Goal: Task Accomplishment & Management: Manage account settings

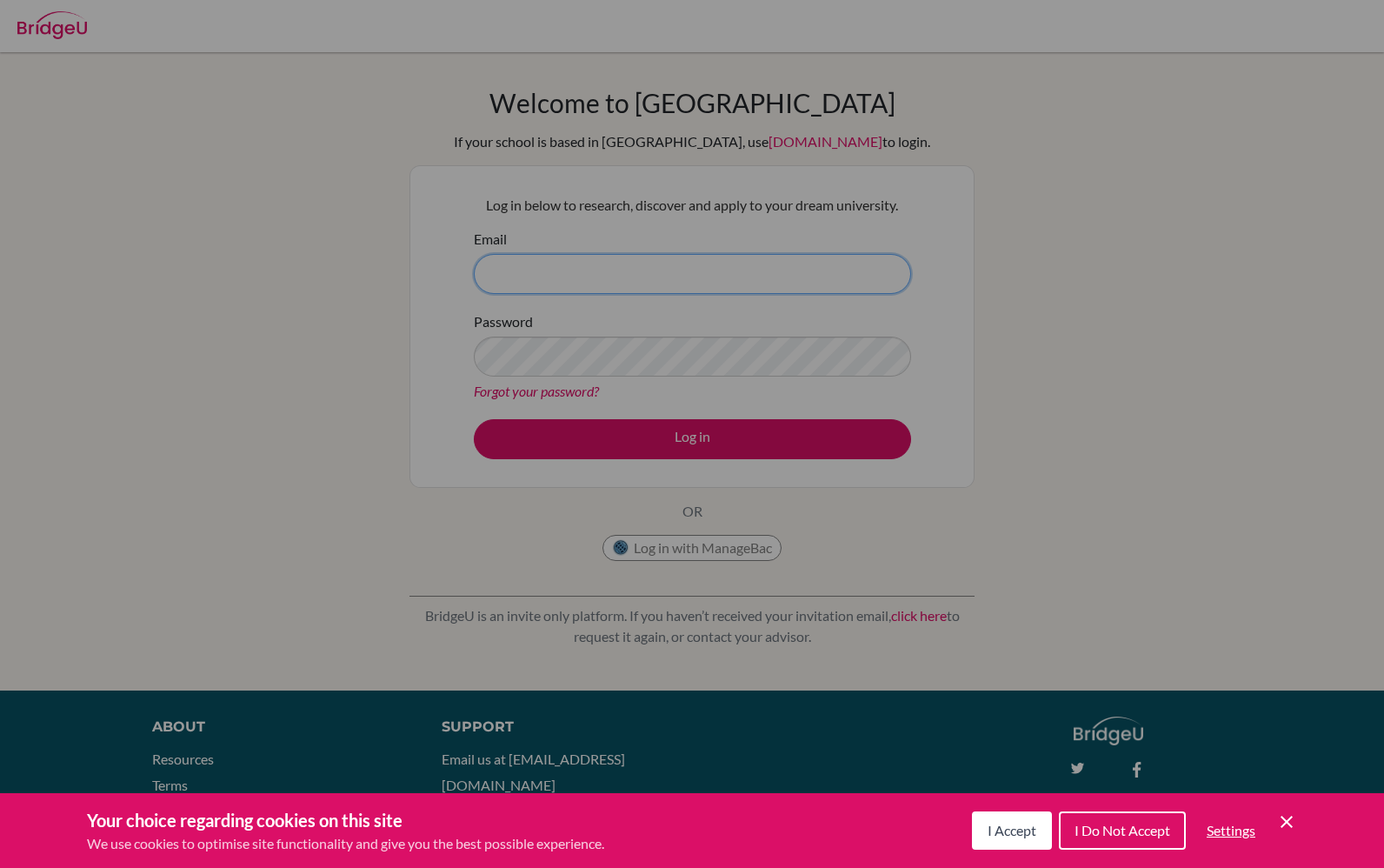
type input "gcl@stpaulsschool.org.uk"
click at [692, 438] on button "Log in" at bounding box center [692, 439] width 437 height 40
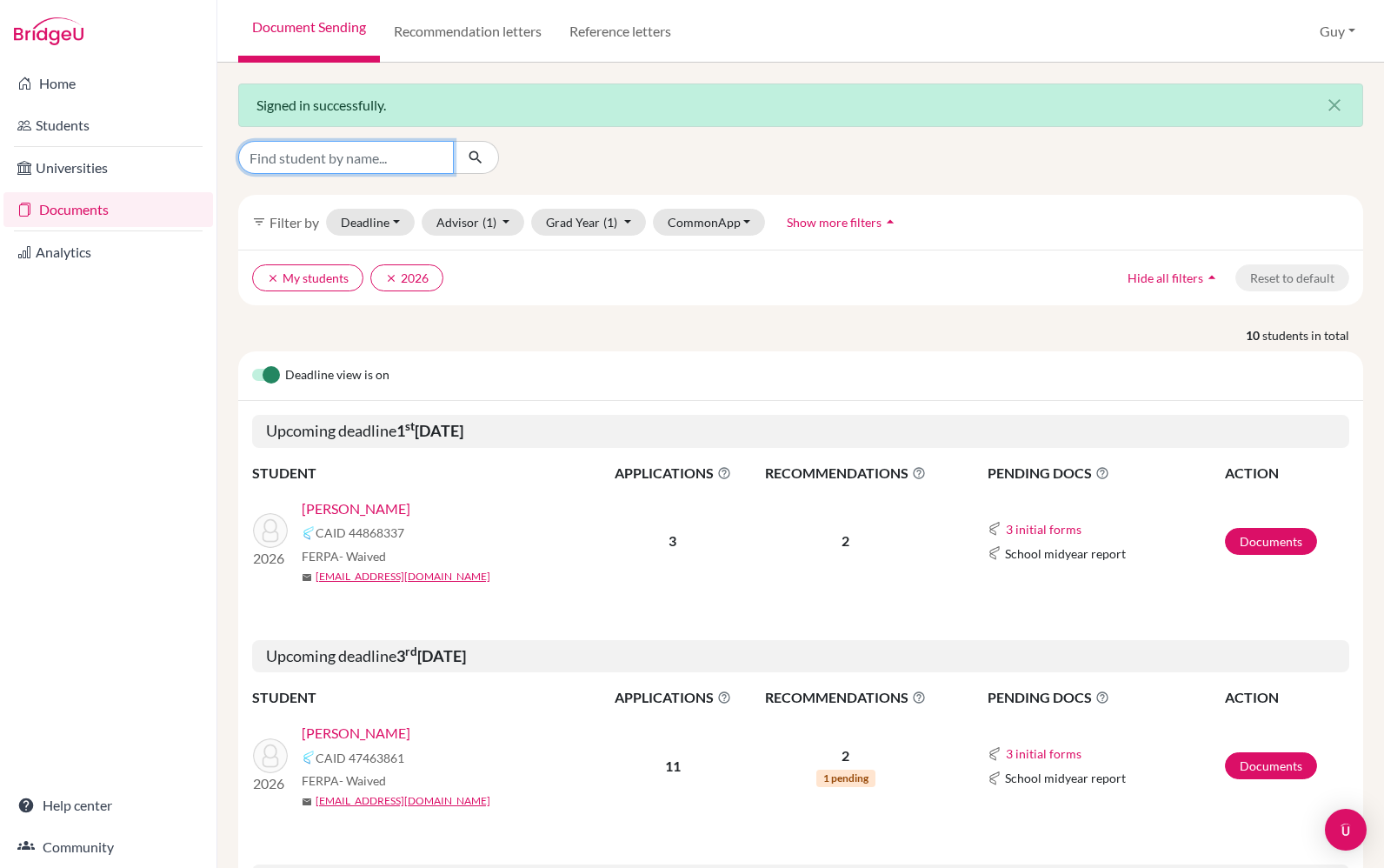
click at [301, 163] on input "Find student by name..." at bounding box center [346, 157] width 215 height 33
type input "Suarez"
click at [475, 157] on button "submit" at bounding box center [476, 157] width 46 height 33
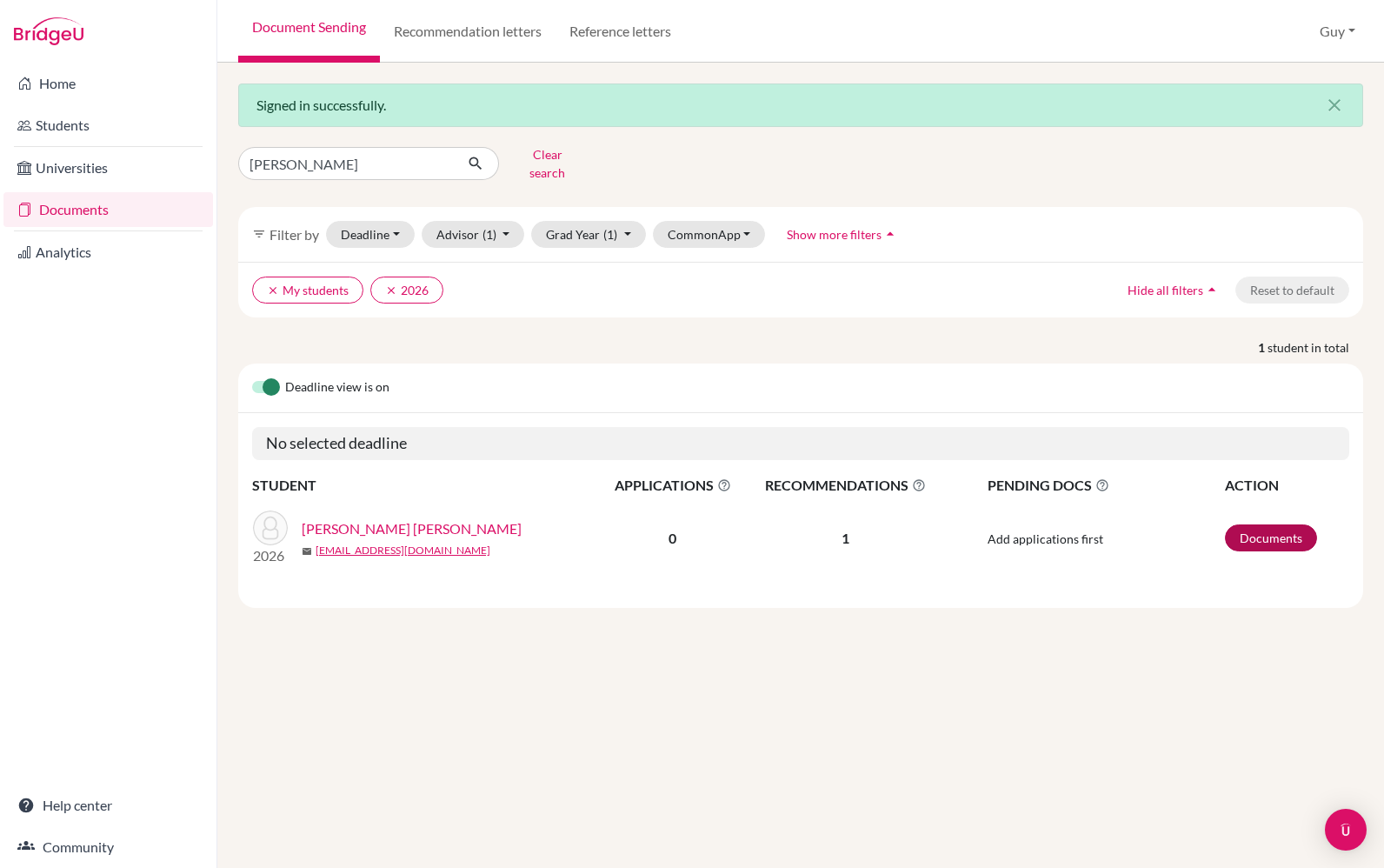
click at [1266, 526] on link "Documents" at bounding box center [1272, 538] width 92 height 27
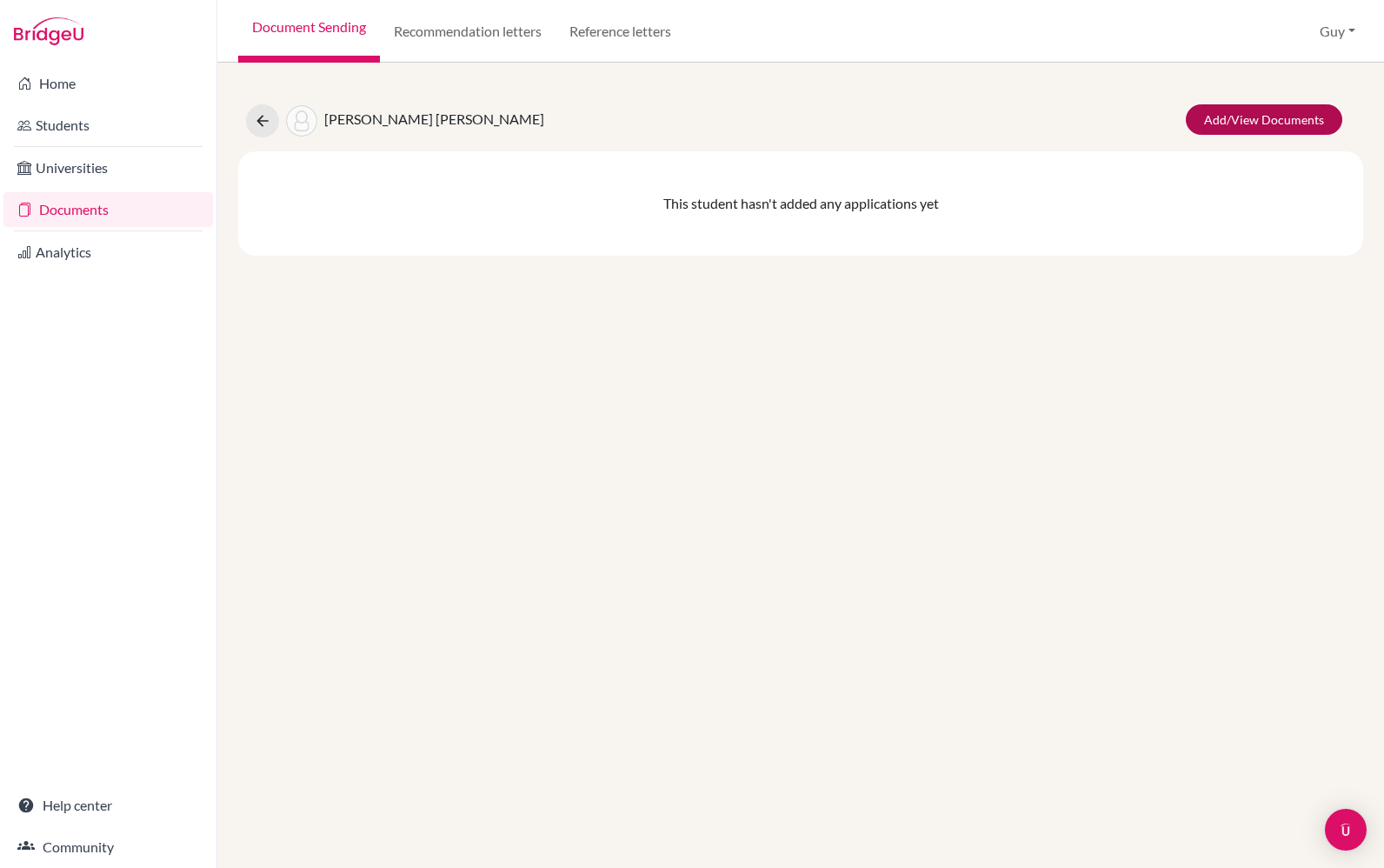
click at [1249, 135] on link "Add/View Documents" at bounding box center [1264, 119] width 157 height 31
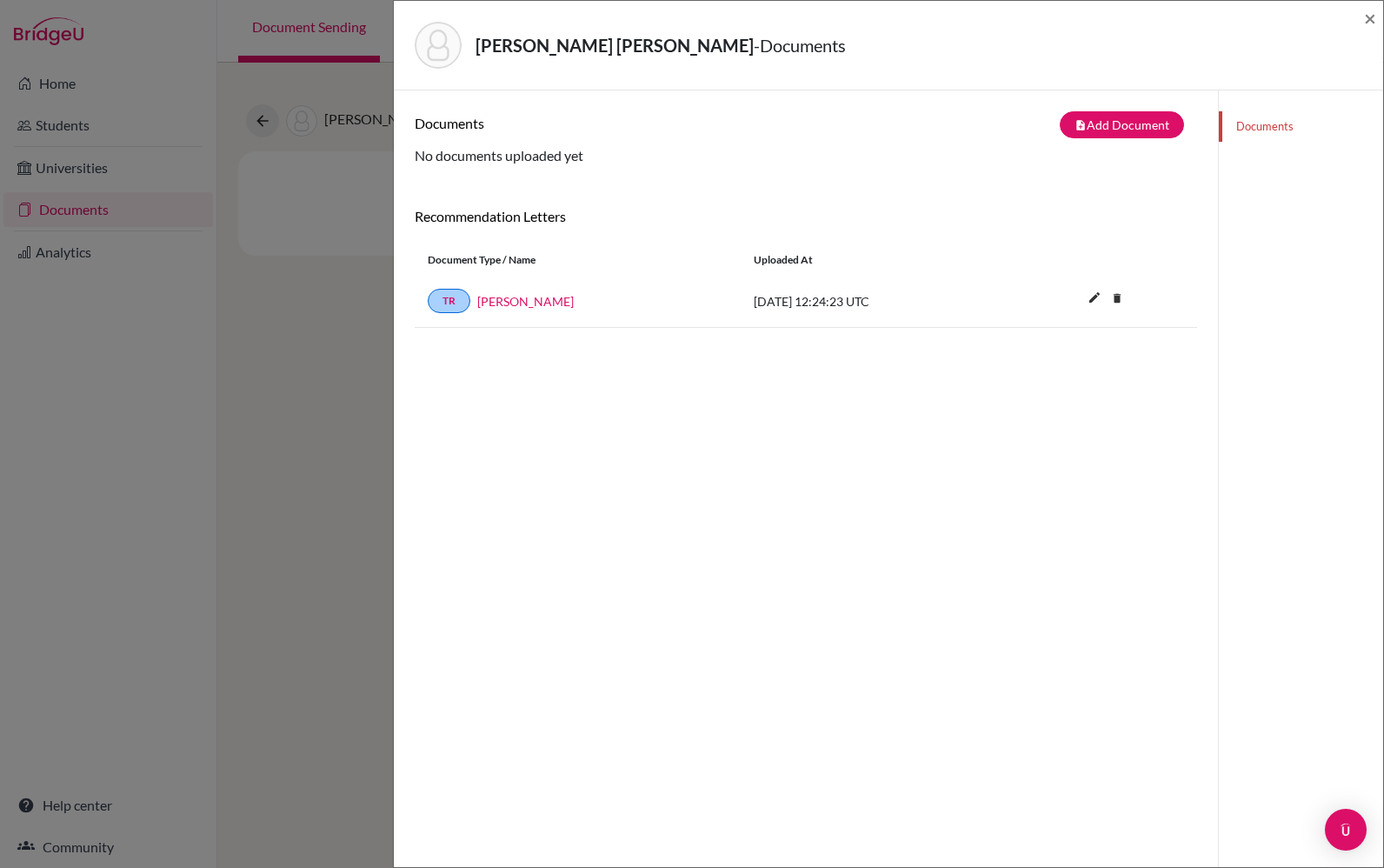
click at [1380, 6] on div "Suarez Carulla, Oscar - Documents ×" at bounding box center [888, 45] width 989 height 90
click at [1372, 14] on span "×" at bounding box center [1370, 18] width 12 height 25
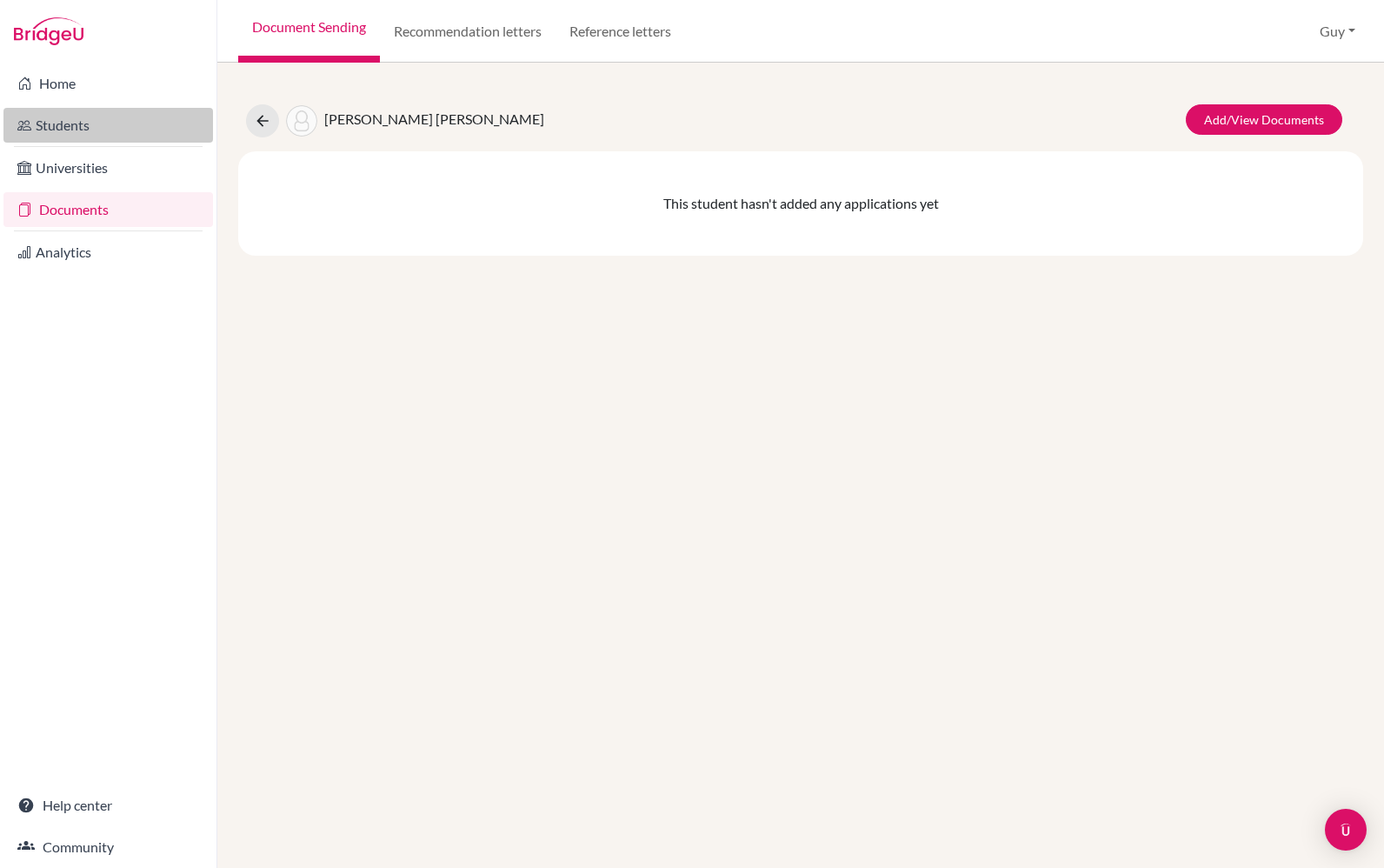
click at [110, 131] on link "Students" at bounding box center [109, 125] width 210 height 34
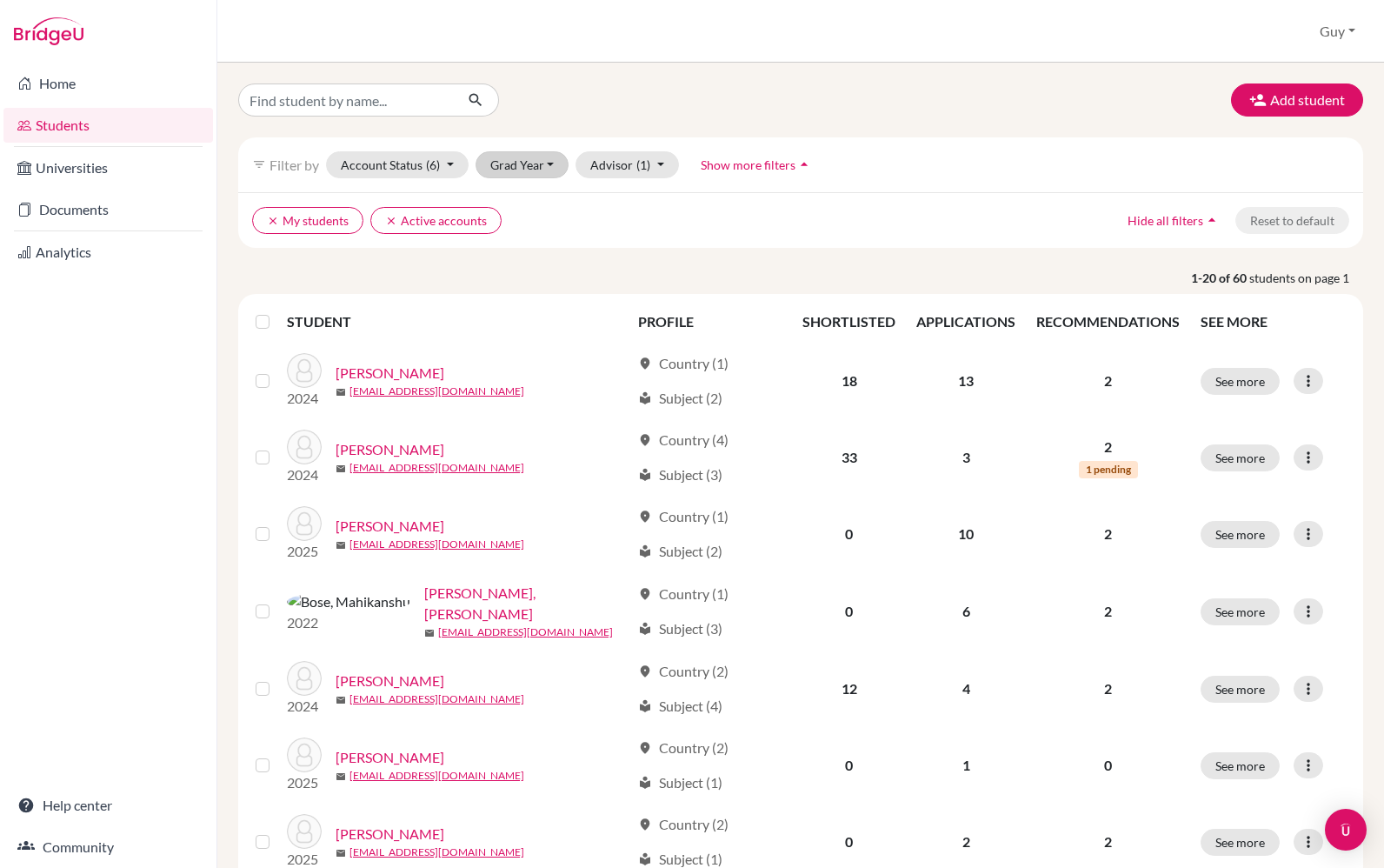
click at [556, 159] on button "Grad Year" at bounding box center [522, 165] width 94 height 27
click at [549, 204] on div "2026" at bounding box center [528, 201] width 61 height 21
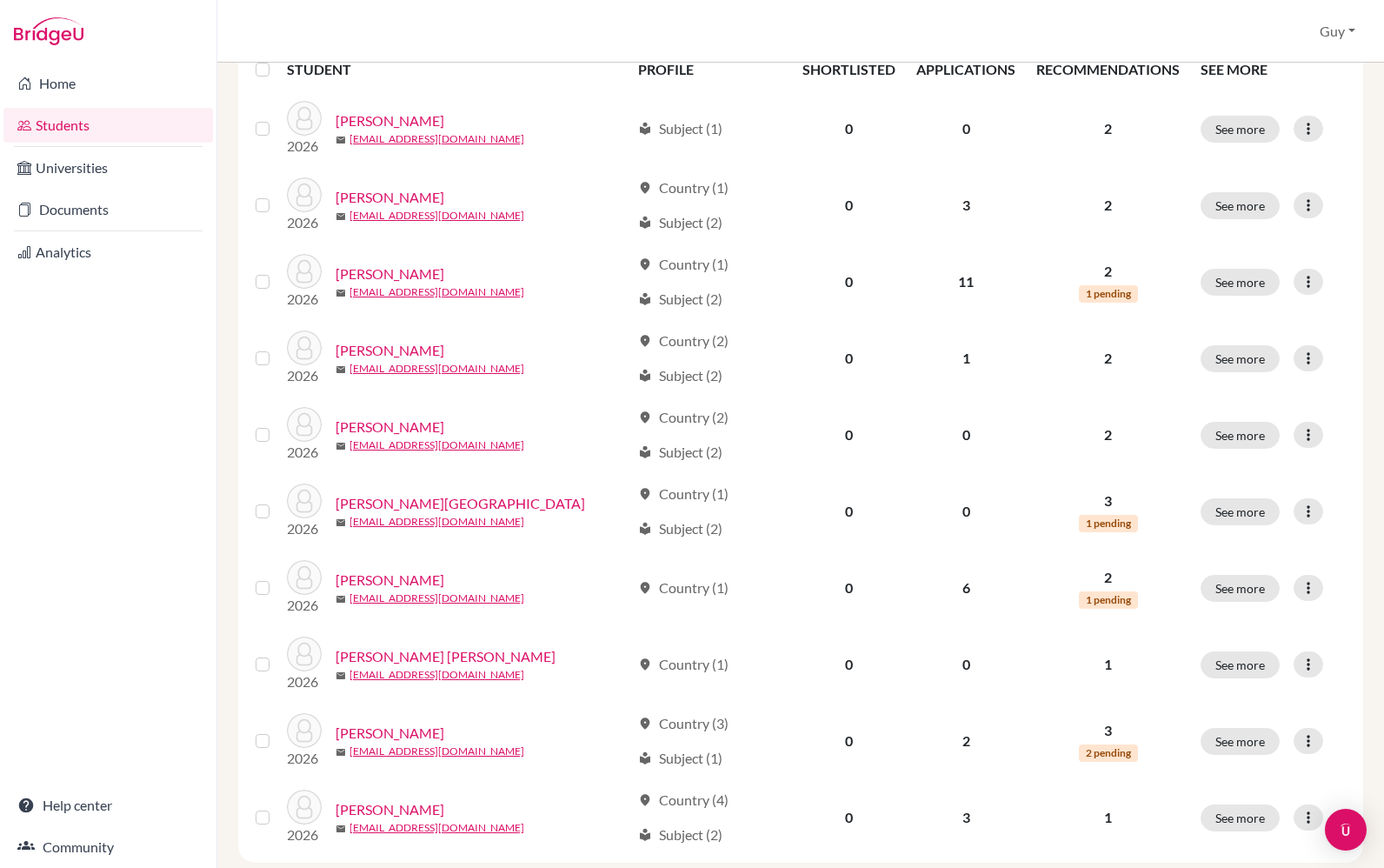
scroll to position [252, 0]
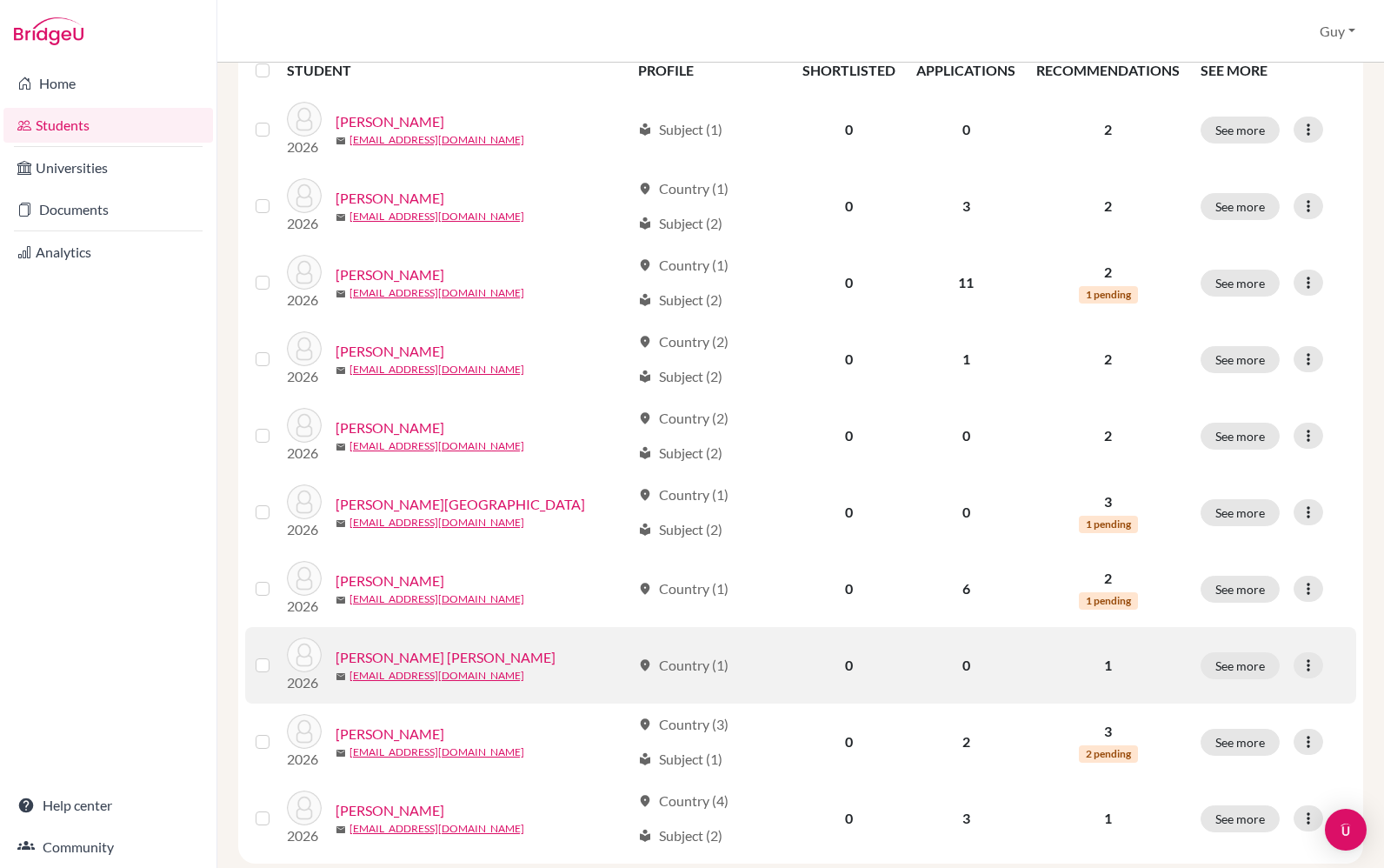
click at [425, 663] on link "[PERSON_NAME], Oscar" at bounding box center [445, 657] width 220 height 21
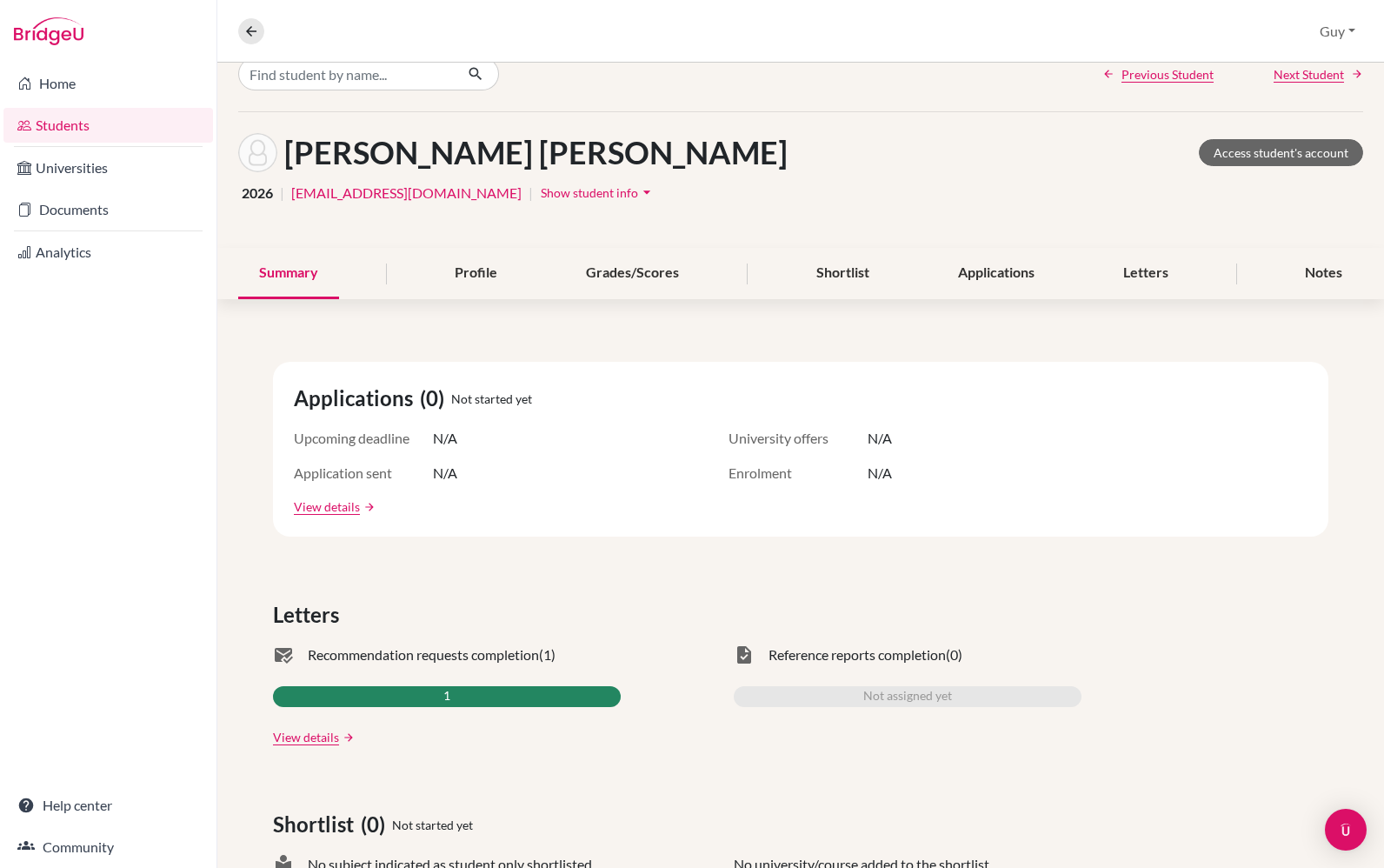
scroll to position [19, 0]
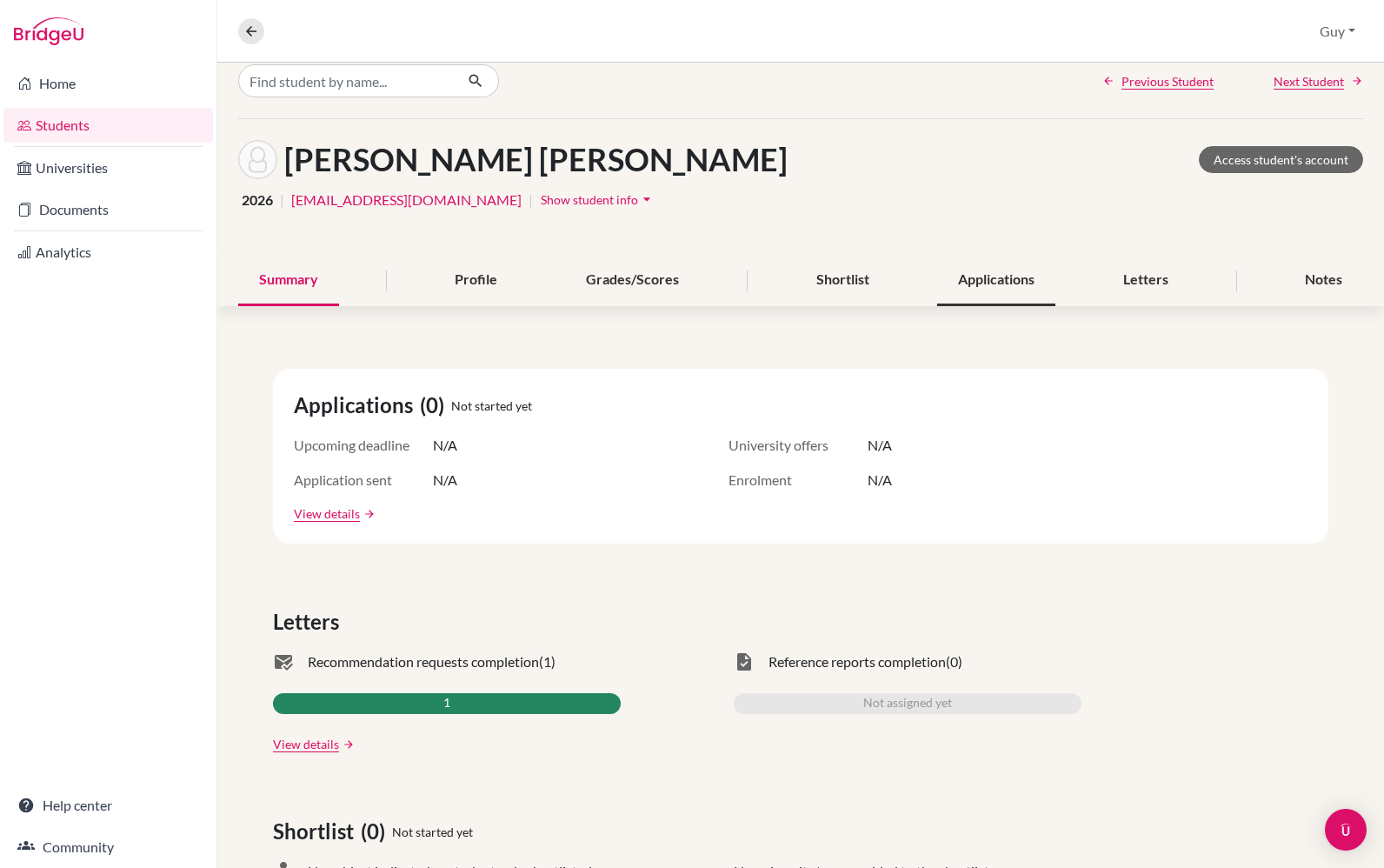
click at [1009, 283] on div "Applications" at bounding box center [997, 280] width 119 height 52
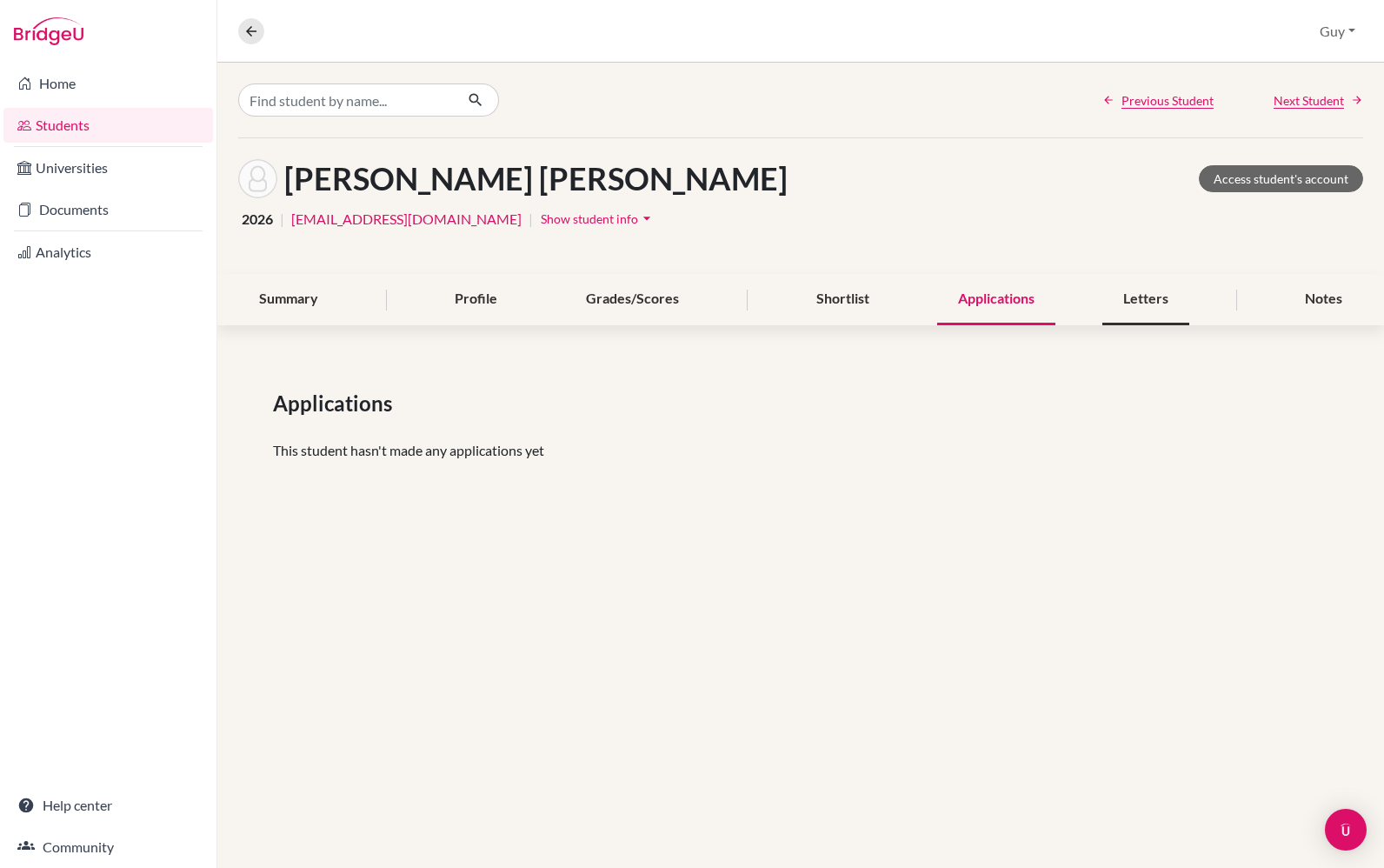
click at [1143, 311] on div "Letters" at bounding box center [1146, 300] width 87 height 52
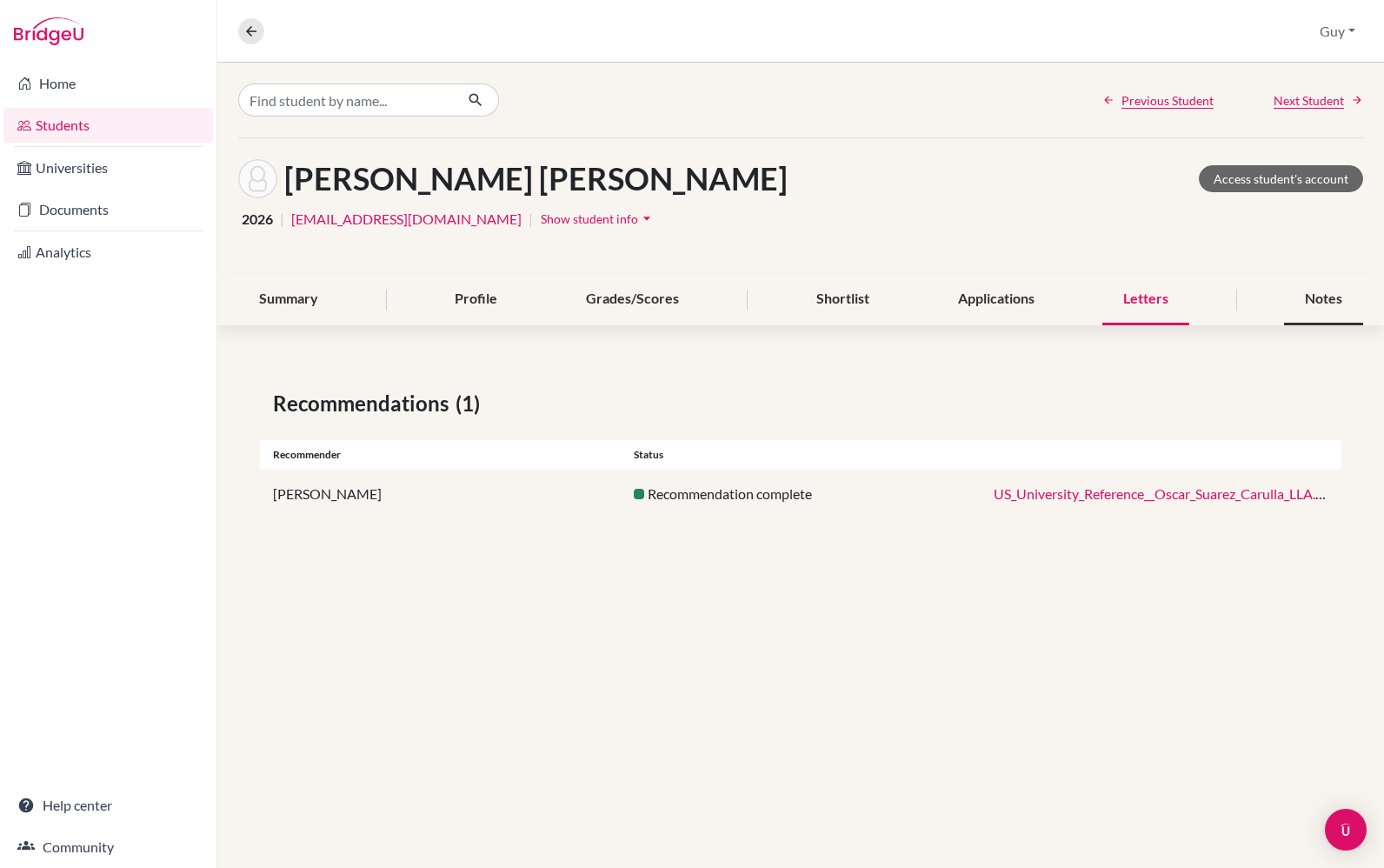
click at [1338, 310] on div "Notes" at bounding box center [1323, 300] width 79 height 52
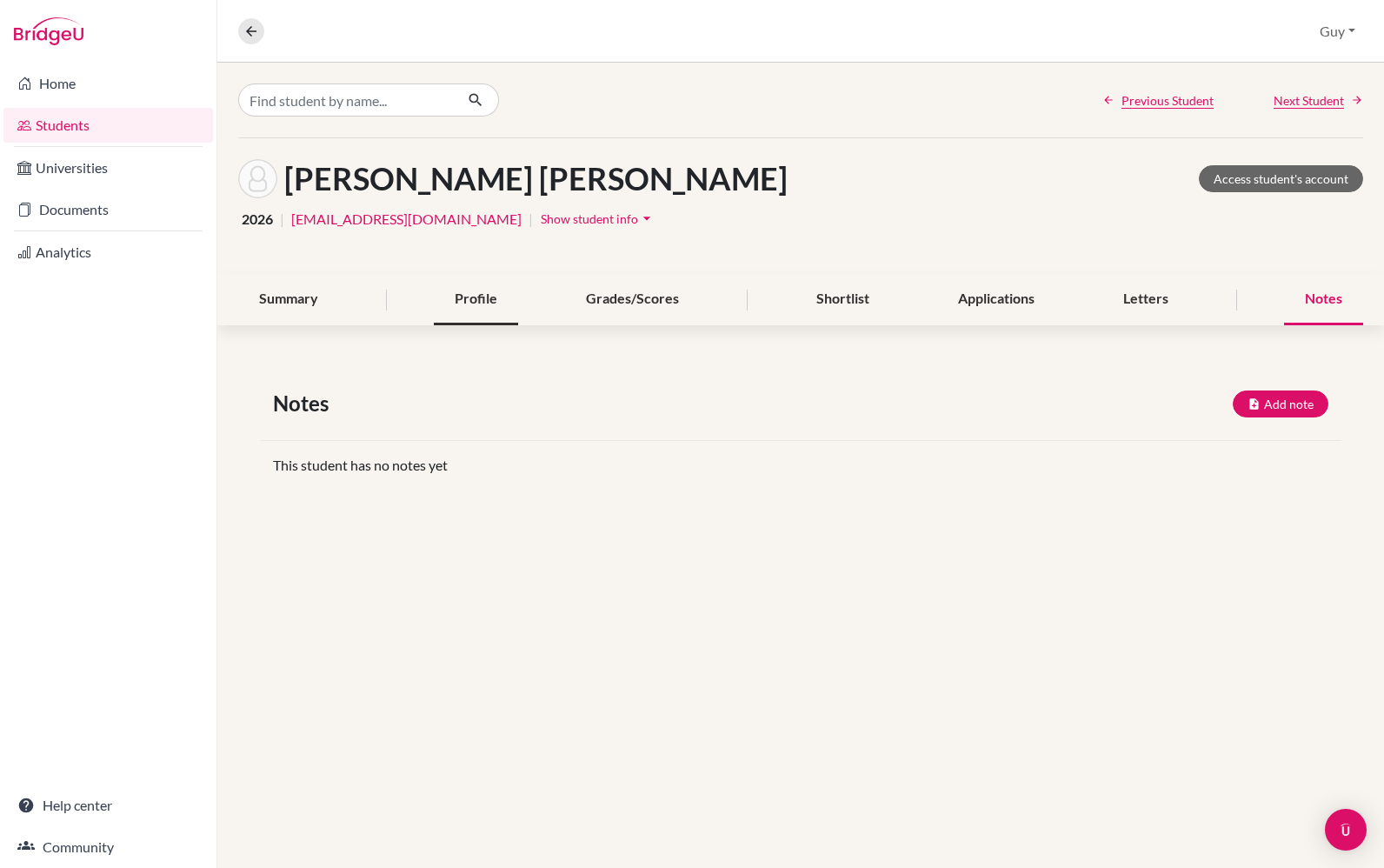
click at [463, 298] on div "Profile" at bounding box center [475, 300] width 84 height 52
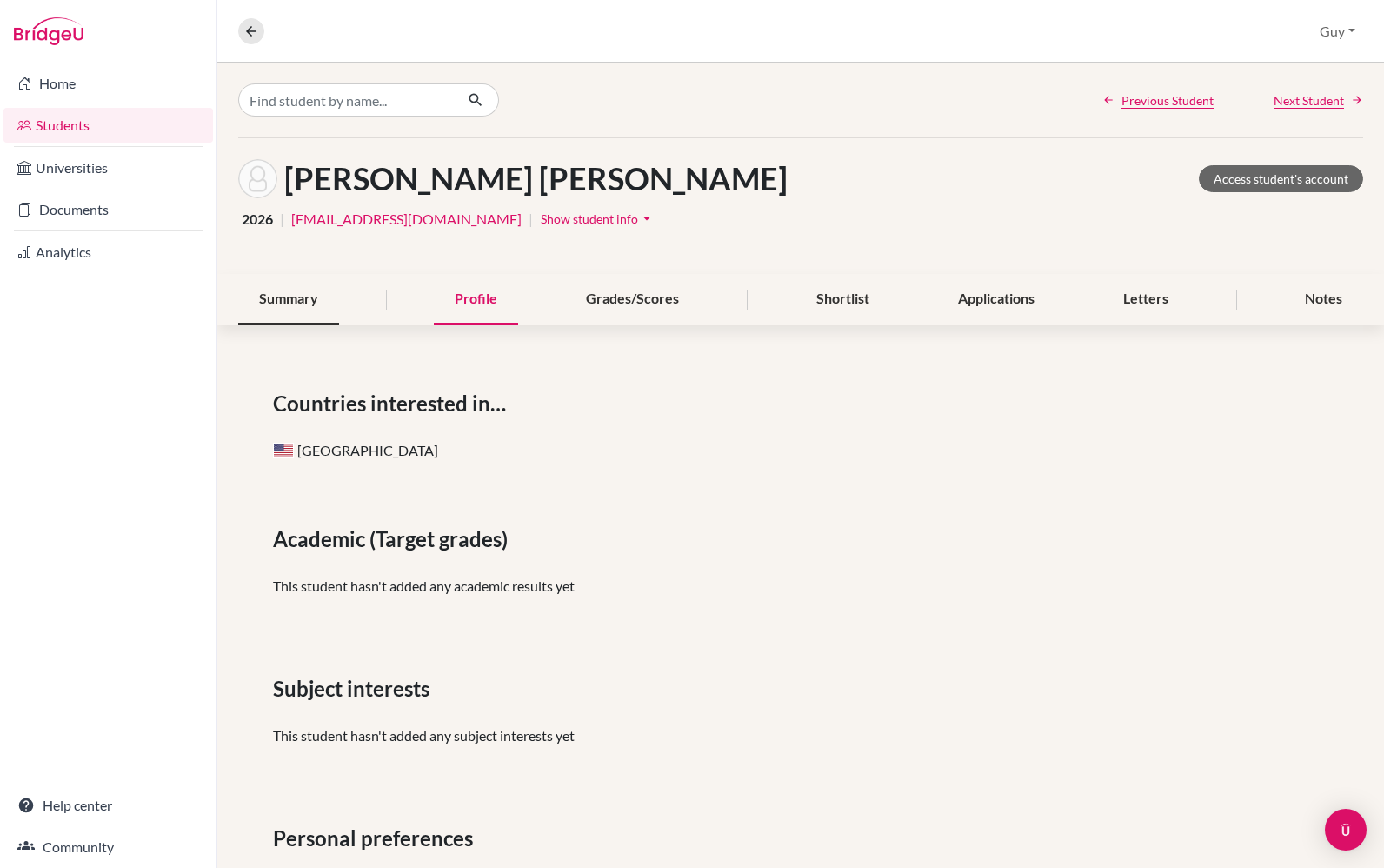
click at [305, 318] on div "Summary" at bounding box center [288, 300] width 100 height 52
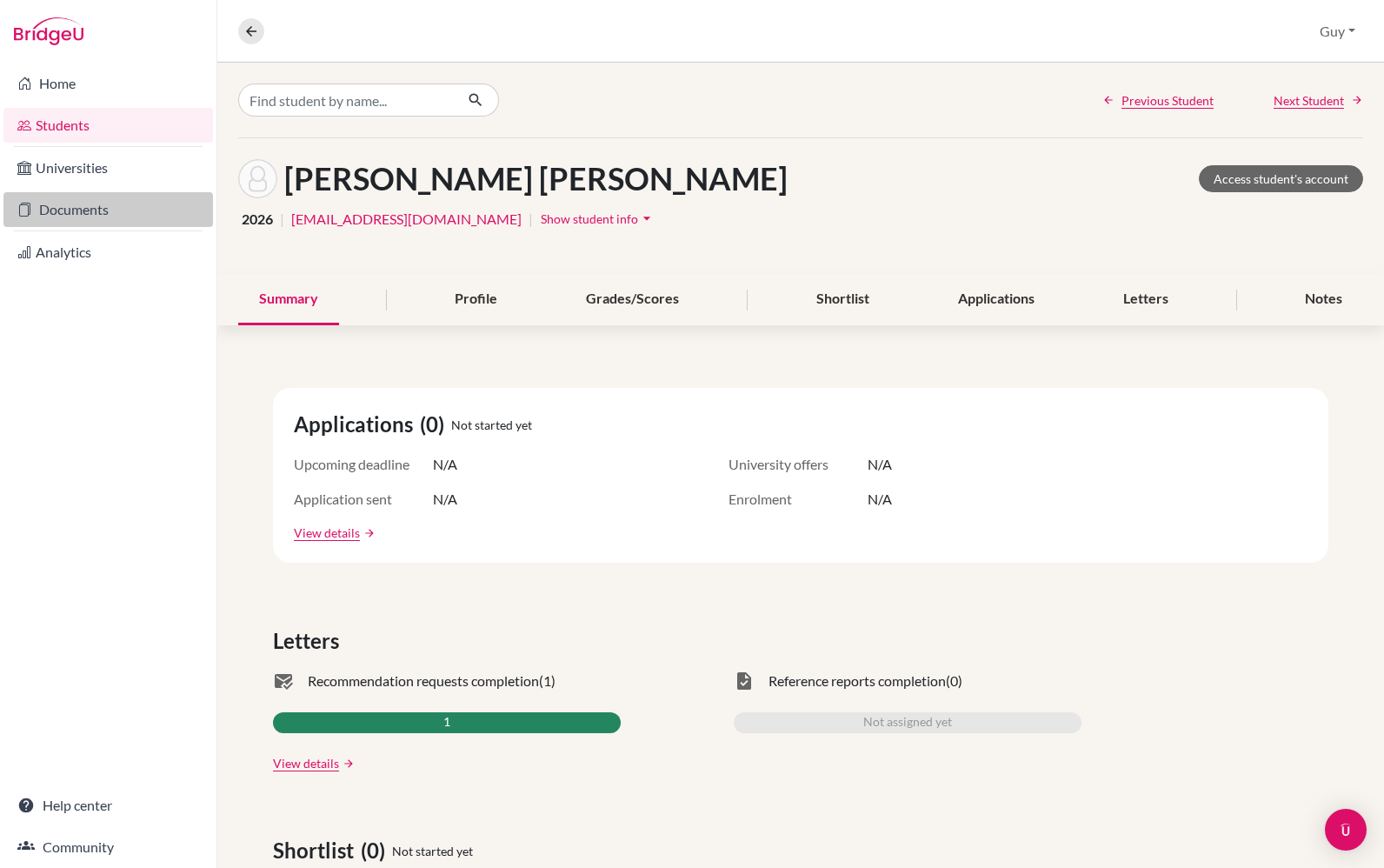
click at [97, 209] on link "Documents" at bounding box center [109, 209] width 210 height 34
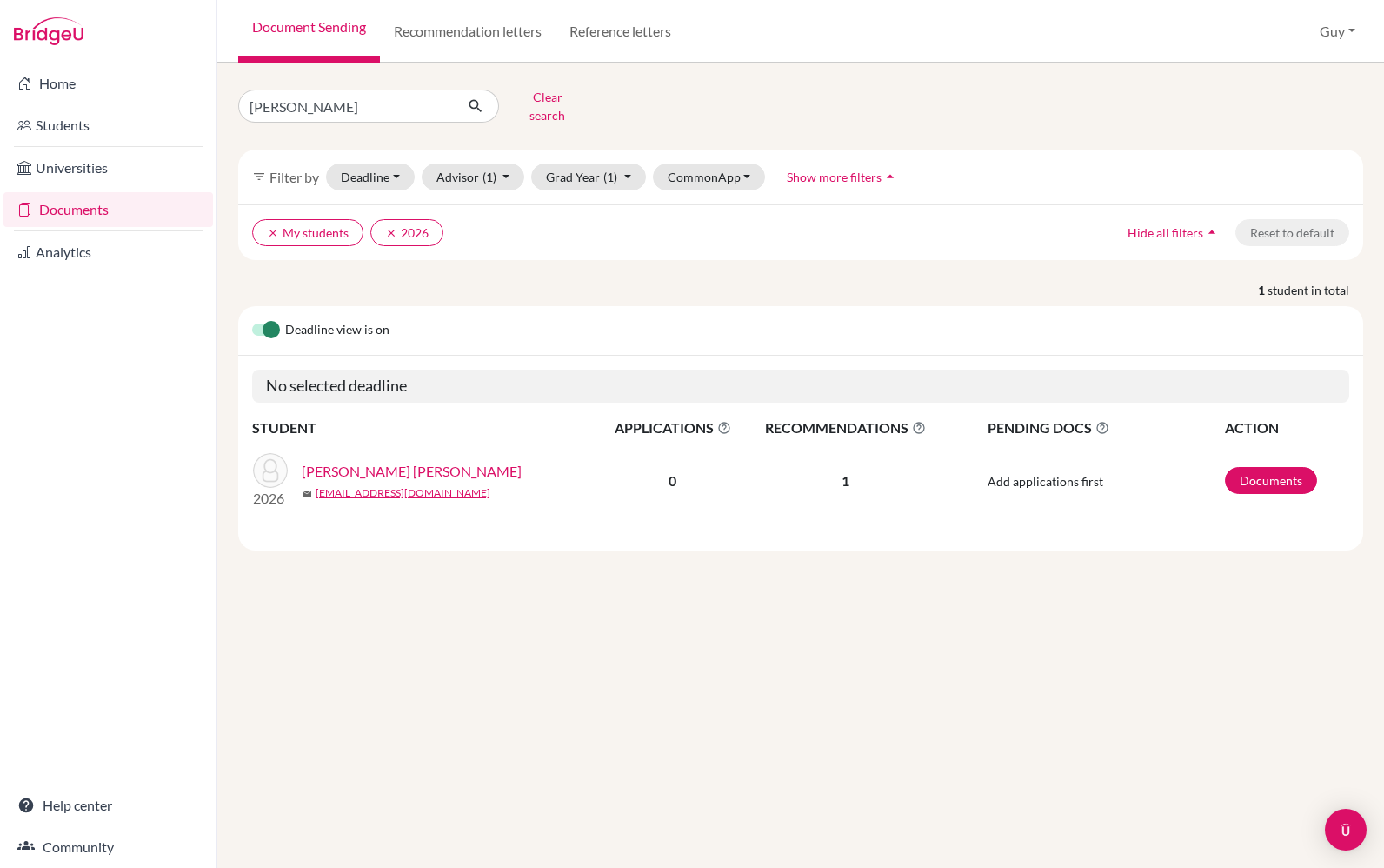
click at [389, 466] on link "[PERSON_NAME] [PERSON_NAME]" at bounding box center [411, 471] width 220 height 21
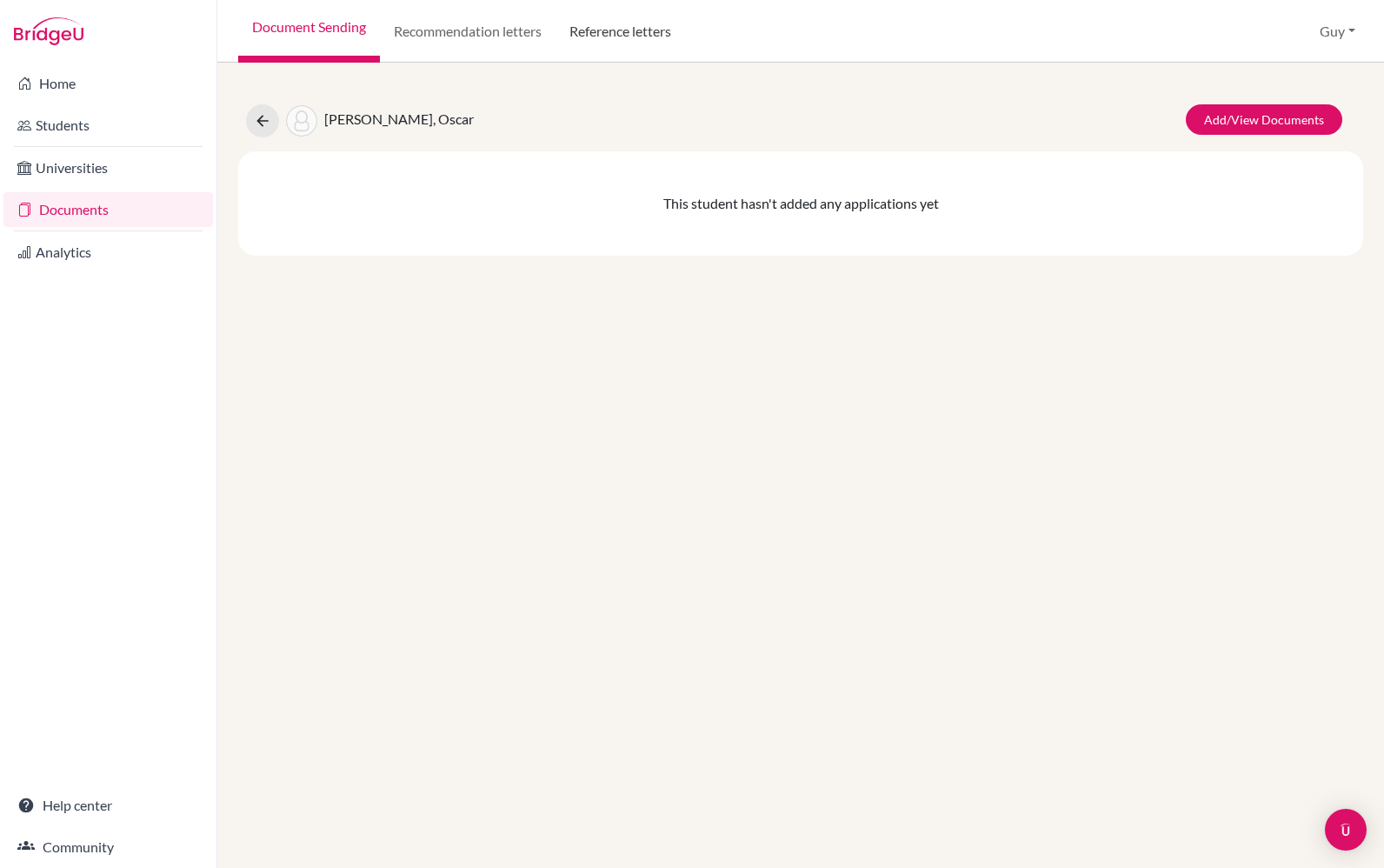
click at [656, 26] on link "Reference letters" at bounding box center [620, 31] width 129 height 62
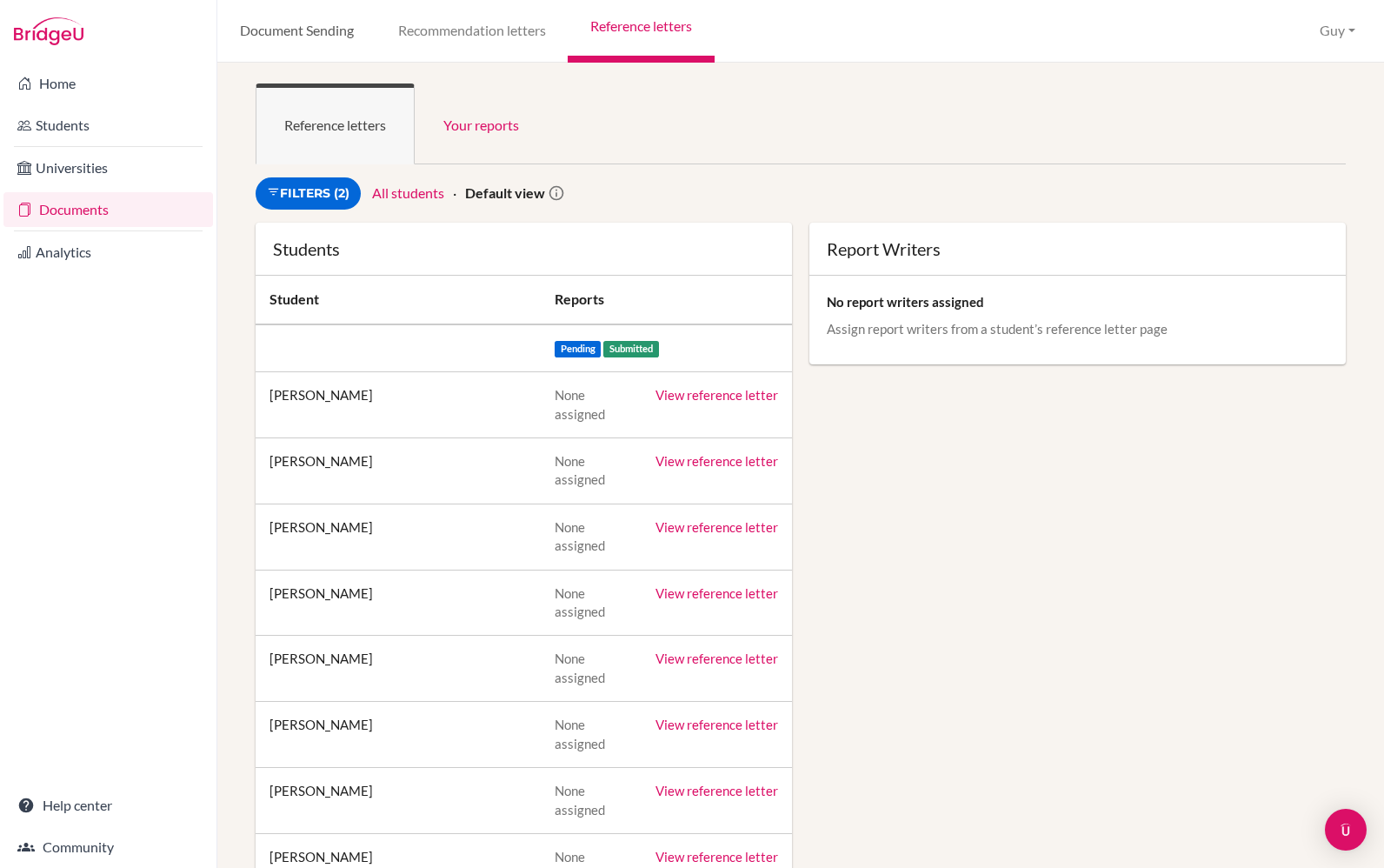
click at [320, 33] on link "Document Sending" at bounding box center [296, 31] width 158 height 62
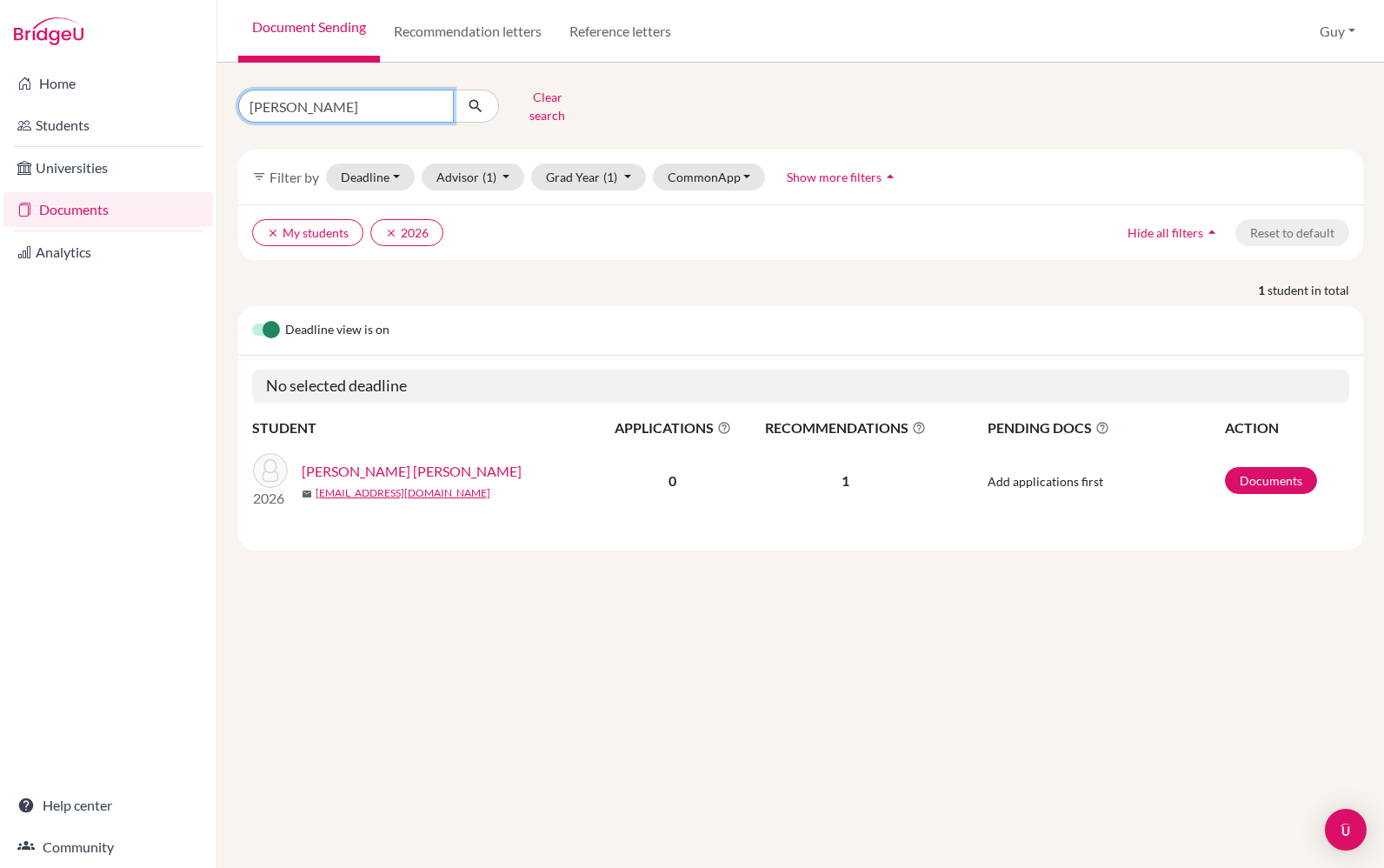
click at [332, 100] on input "Suarez" at bounding box center [346, 106] width 215 height 33
type input "S"
type input "Walton"
click at [475, 100] on button "submit" at bounding box center [476, 106] width 46 height 33
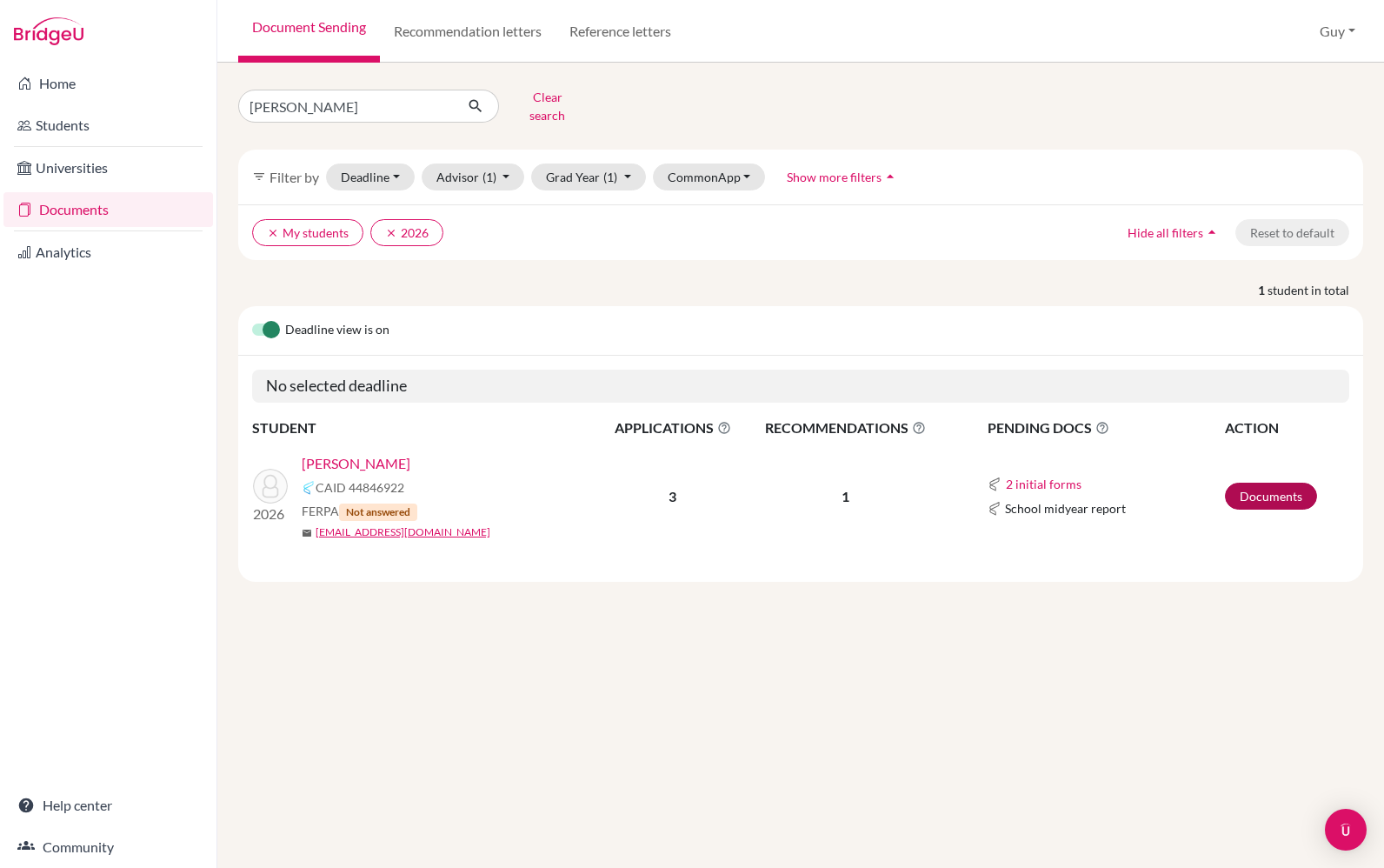
click at [1286, 500] on link "Documents" at bounding box center [1272, 496] width 92 height 27
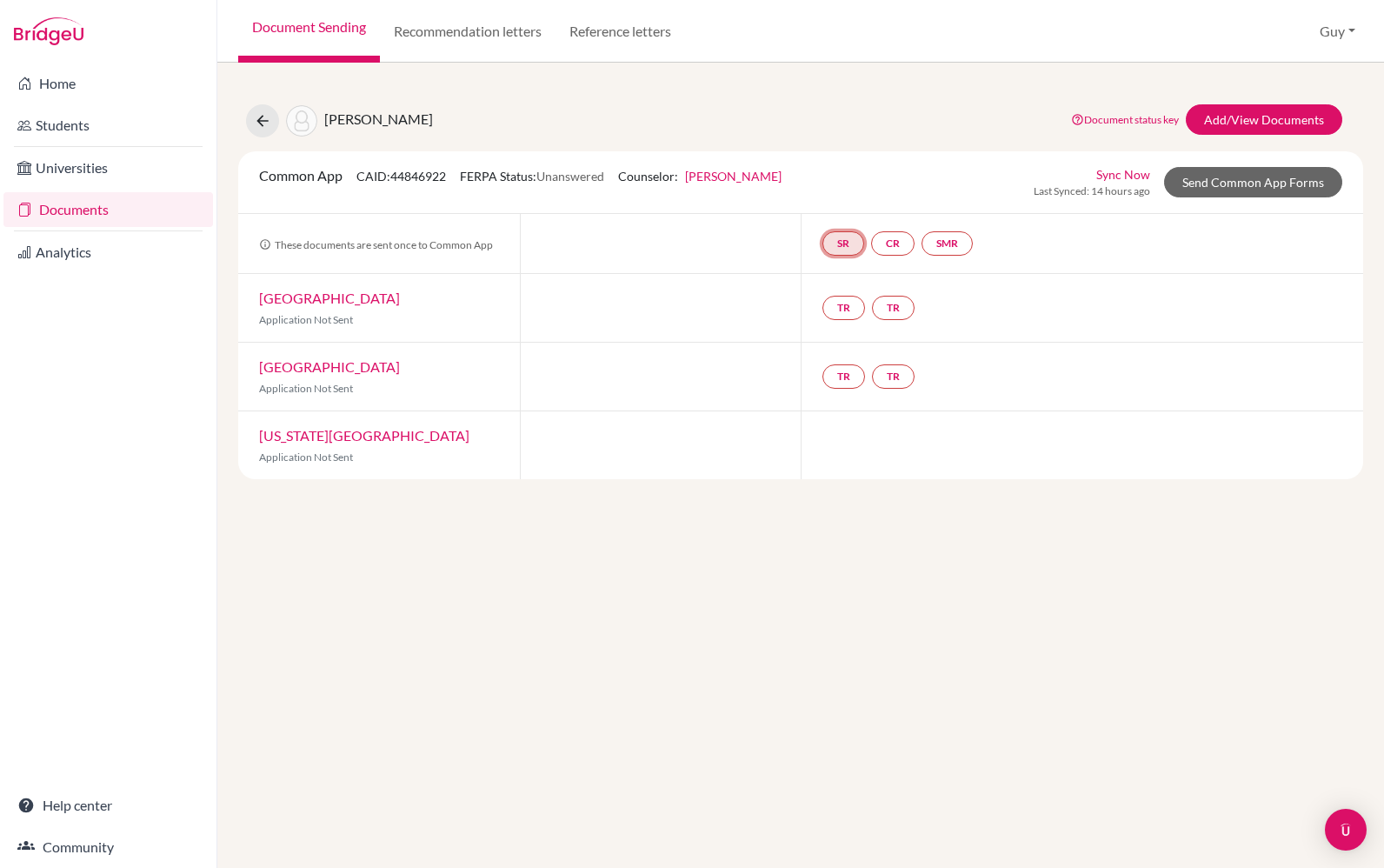
click at [847, 255] on link "SR" at bounding box center [844, 243] width 42 height 24
click at [1286, 119] on link "Add/View Documents" at bounding box center [1264, 119] width 157 height 31
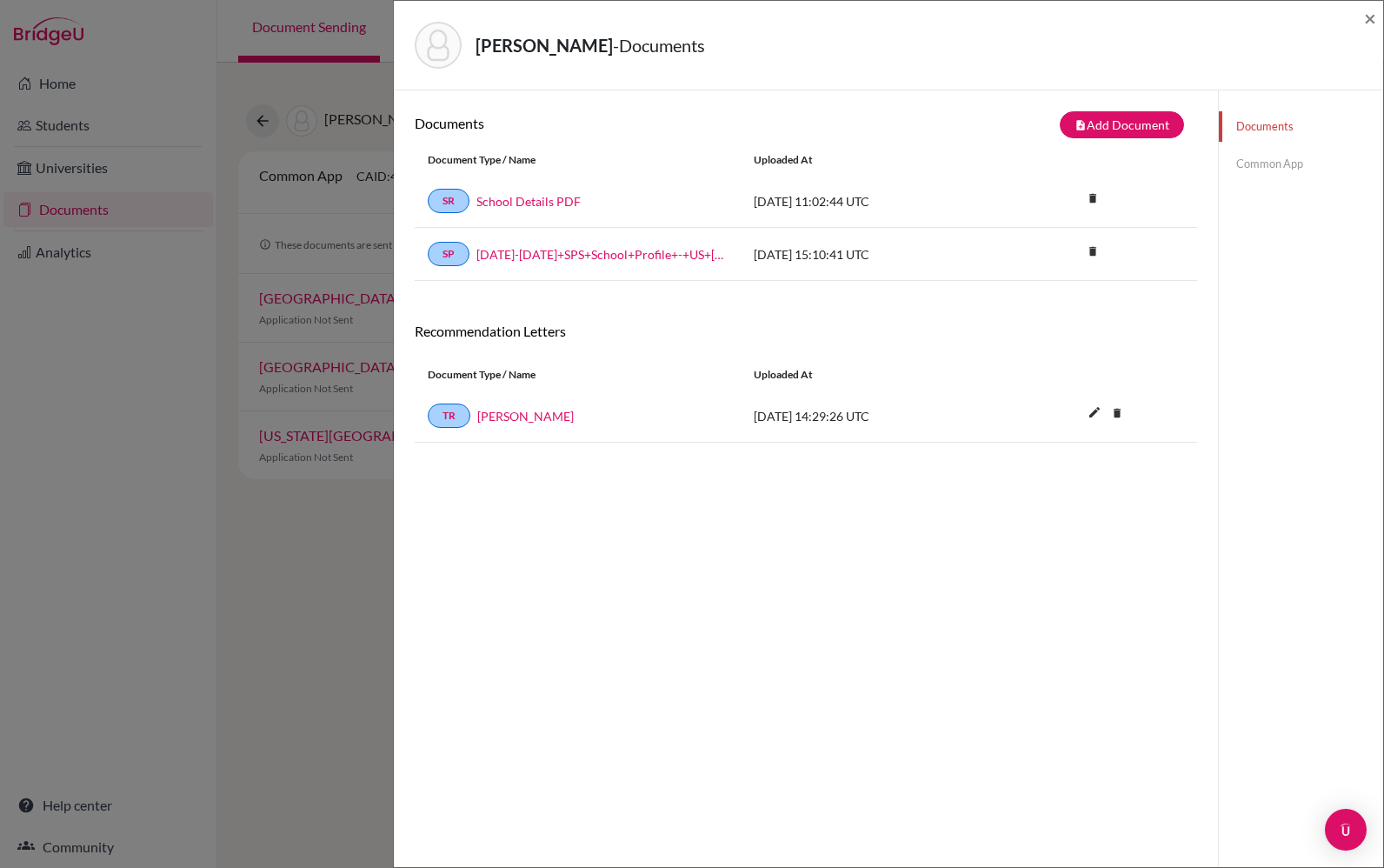
click at [1286, 166] on link "Common App" at bounding box center [1302, 164] width 165 height 31
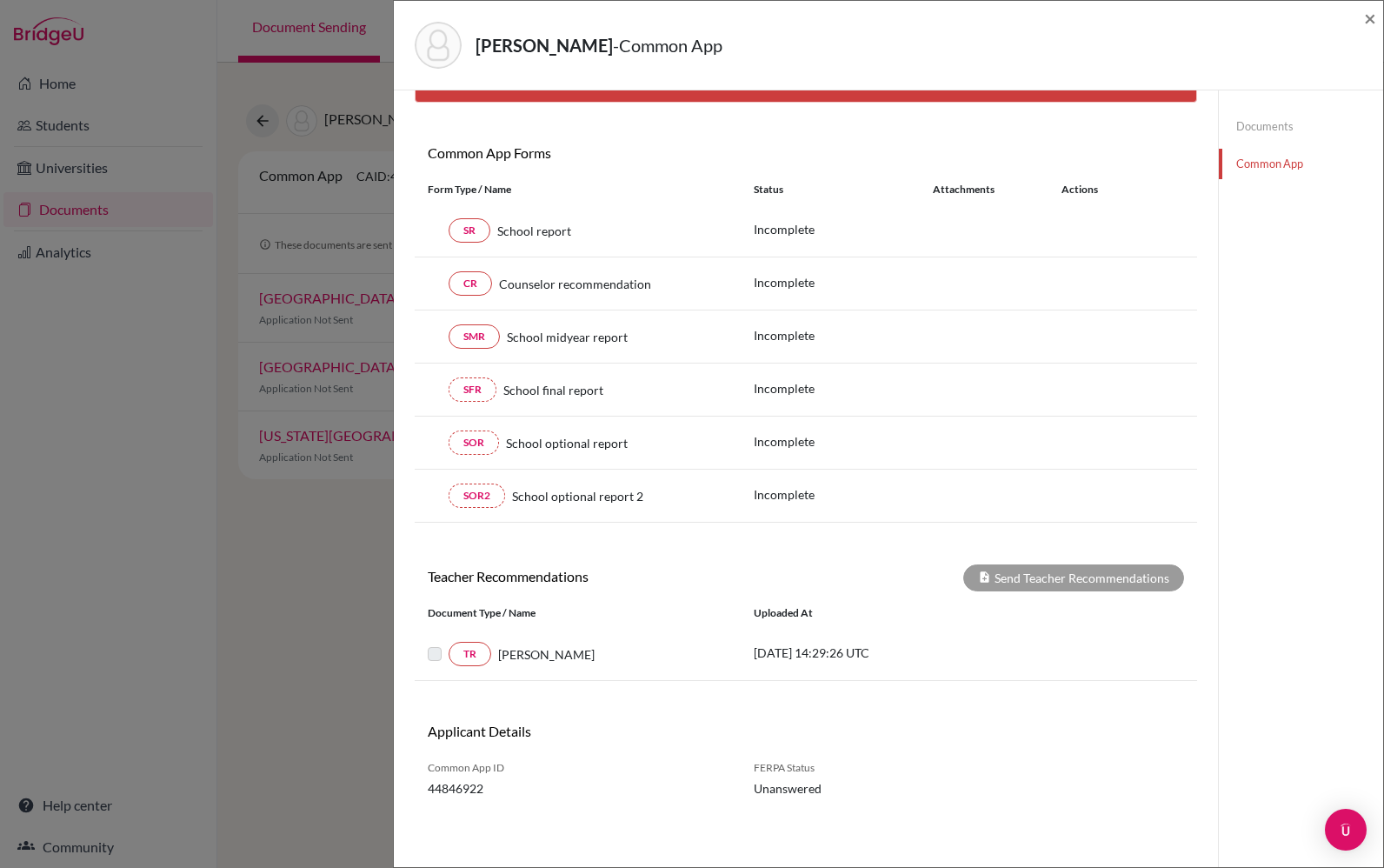
scroll to position [174, 0]
click at [1371, 7] on span "×" at bounding box center [1370, 18] width 12 height 25
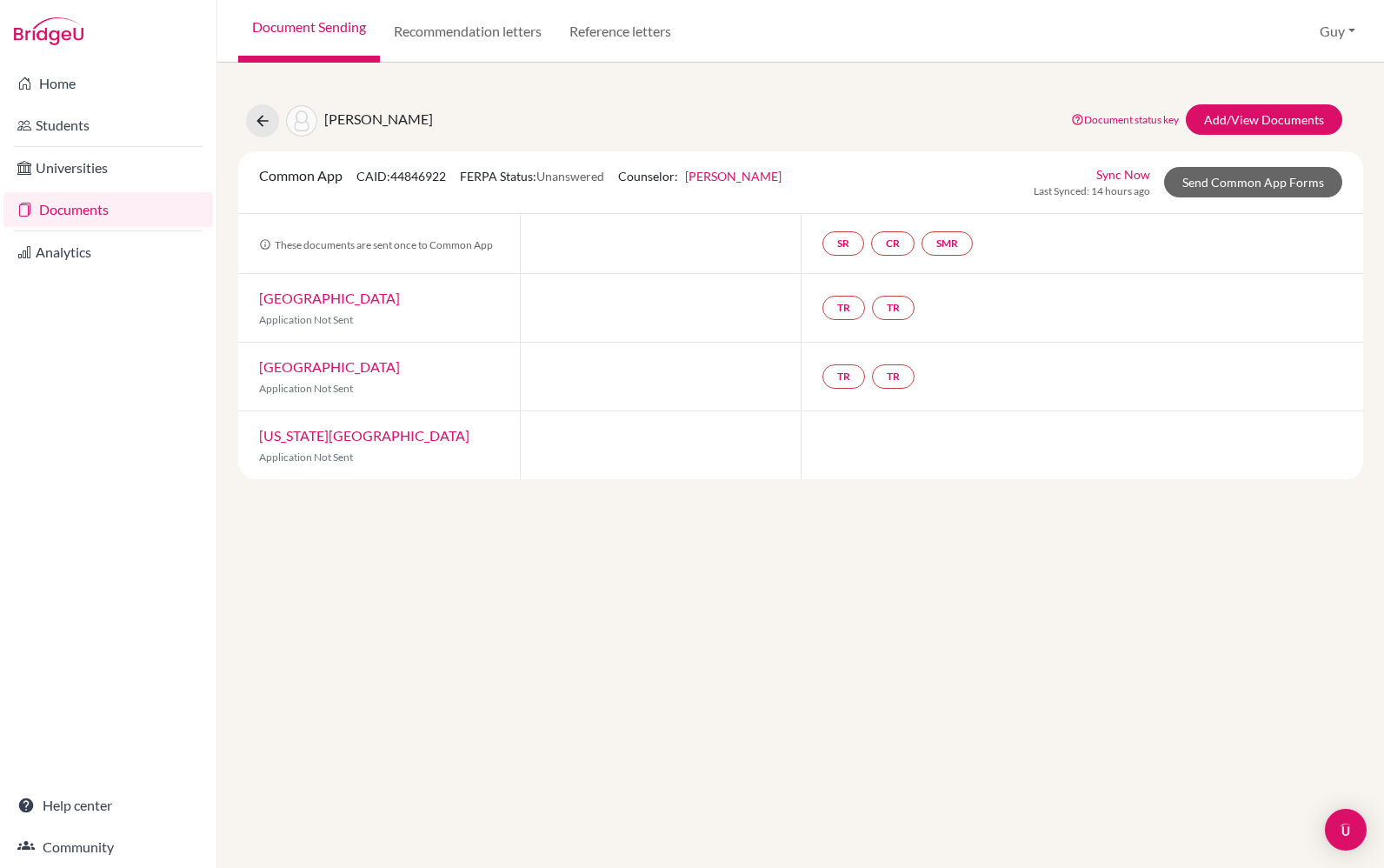
click at [72, 210] on link "Documents" at bounding box center [109, 209] width 210 height 34
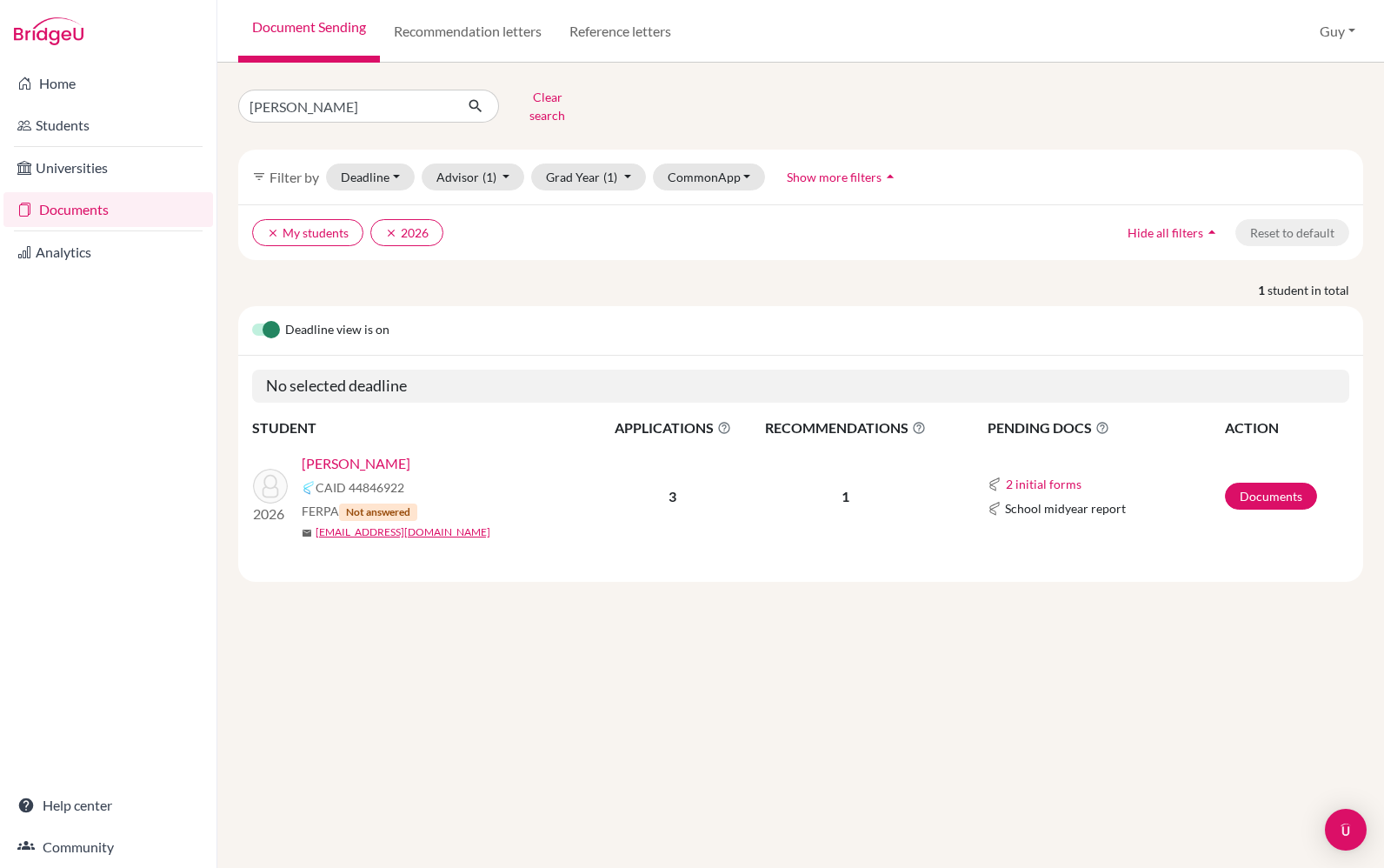
click at [549, 92] on button "Clear search" at bounding box center [547, 106] width 97 height 45
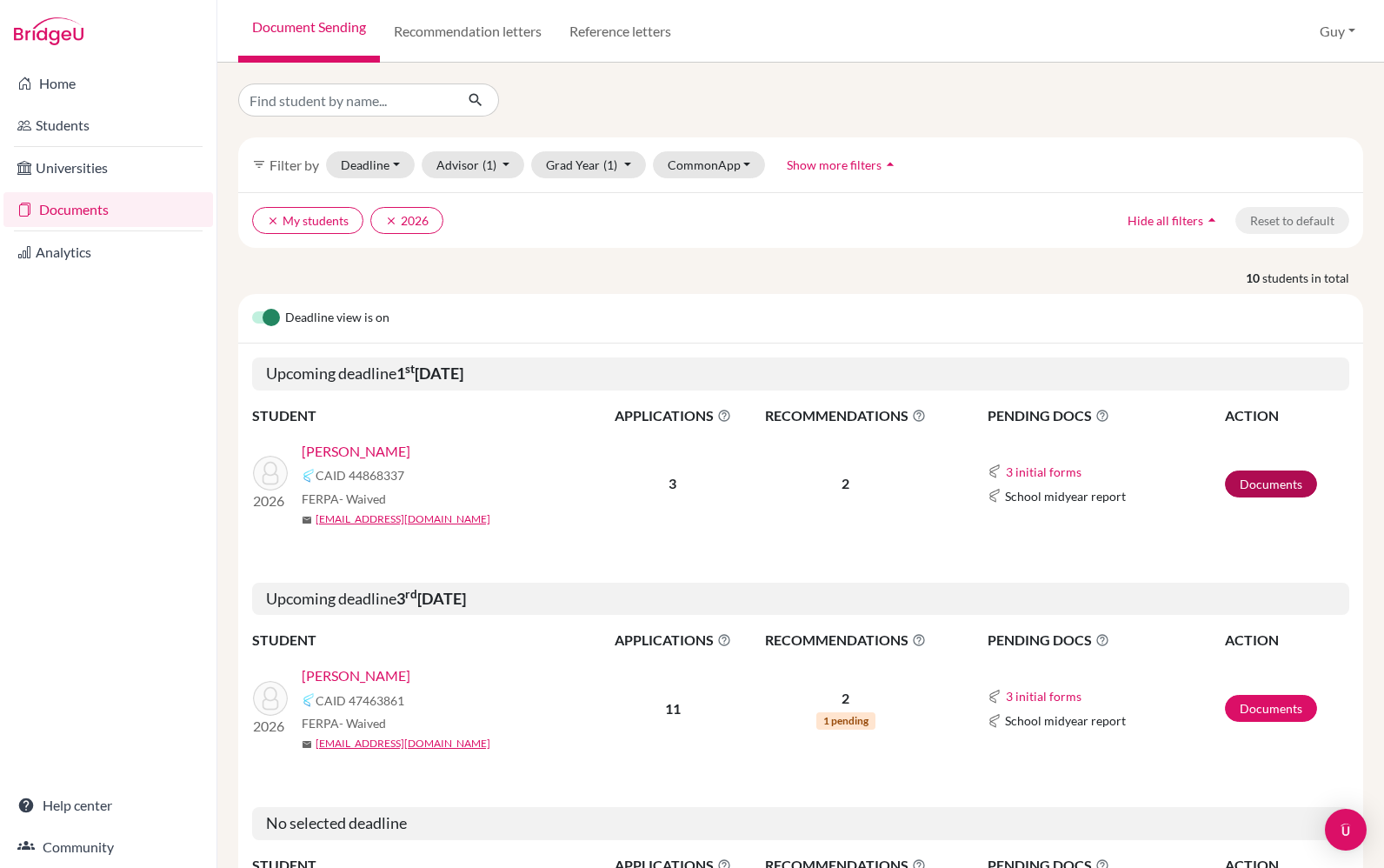
click at [1266, 496] on link "Documents" at bounding box center [1272, 484] width 92 height 27
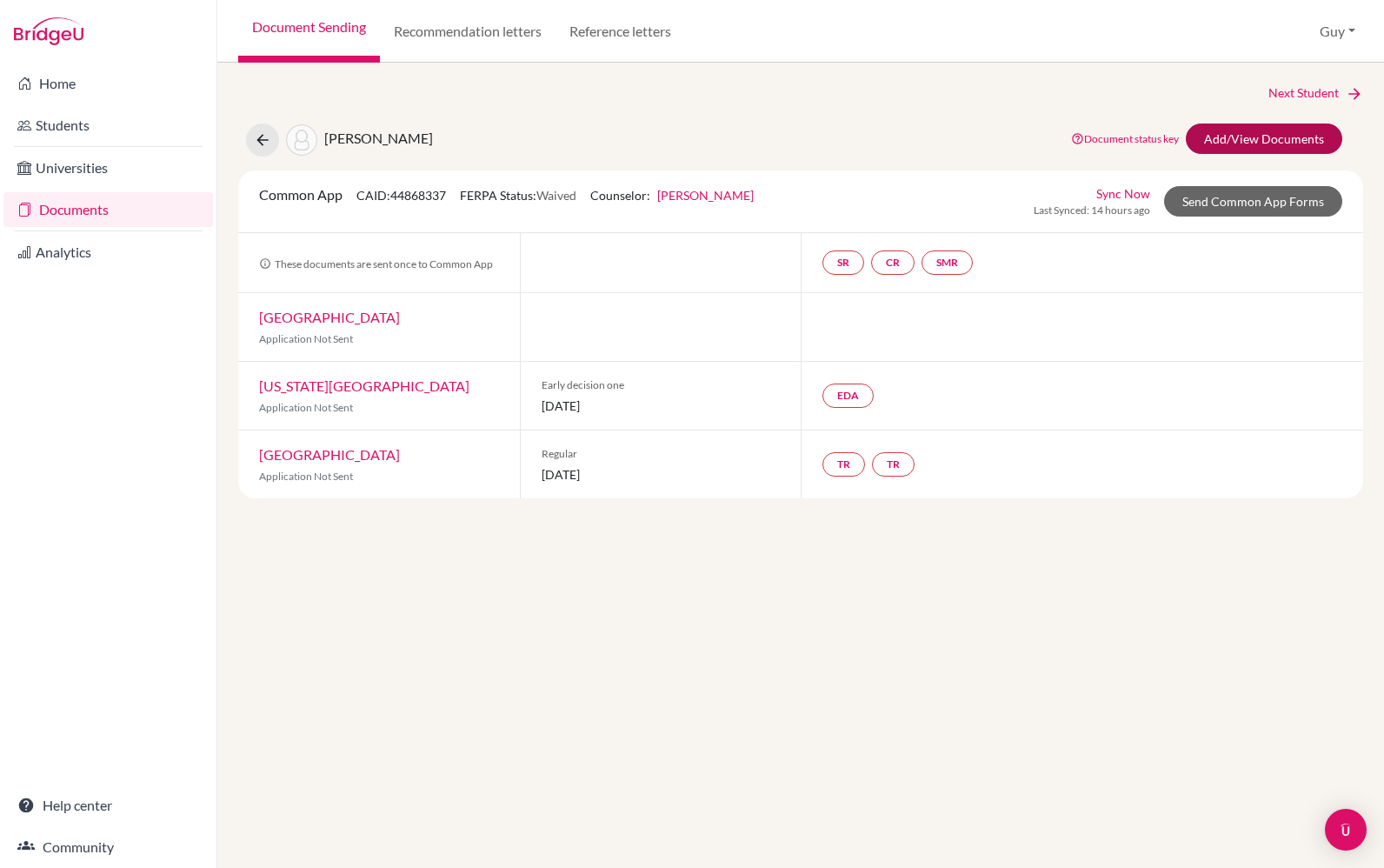
click at [1277, 150] on link "Add/View Documents" at bounding box center [1264, 138] width 157 height 31
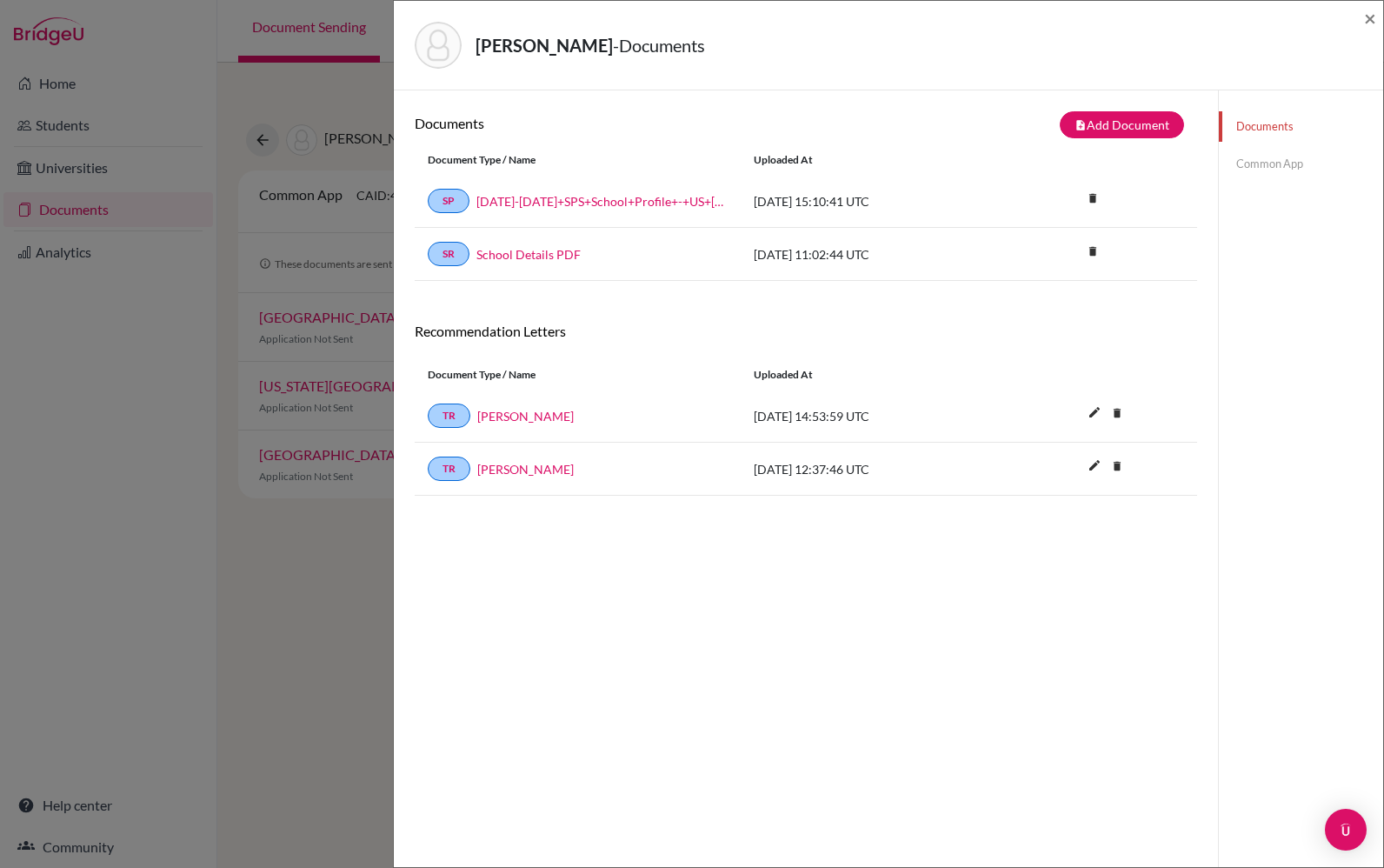
click at [1288, 172] on link "Common App" at bounding box center [1302, 164] width 165 height 31
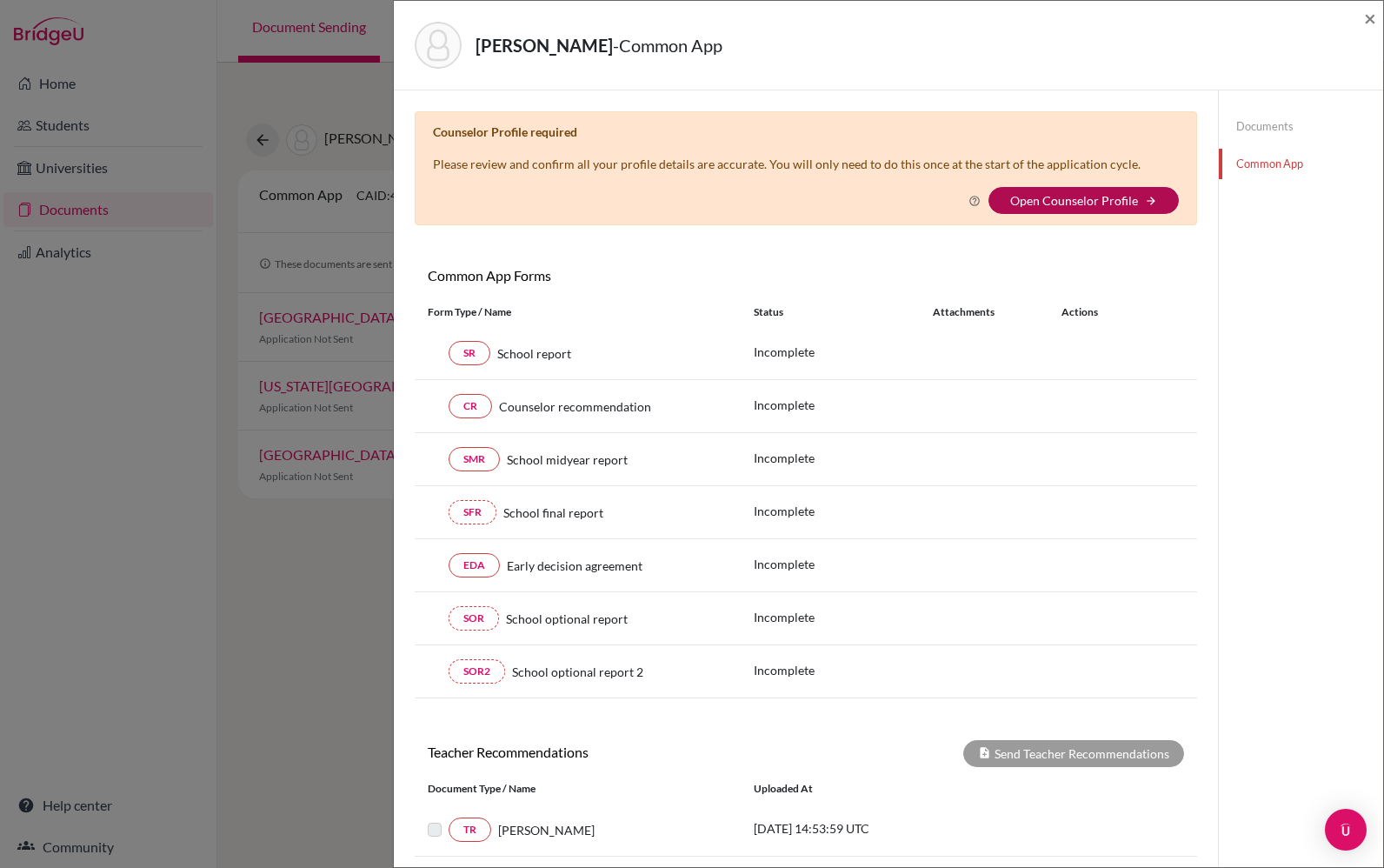
click at [1133, 208] on link "Open Counselor Profile" at bounding box center [1074, 200] width 128 height 14
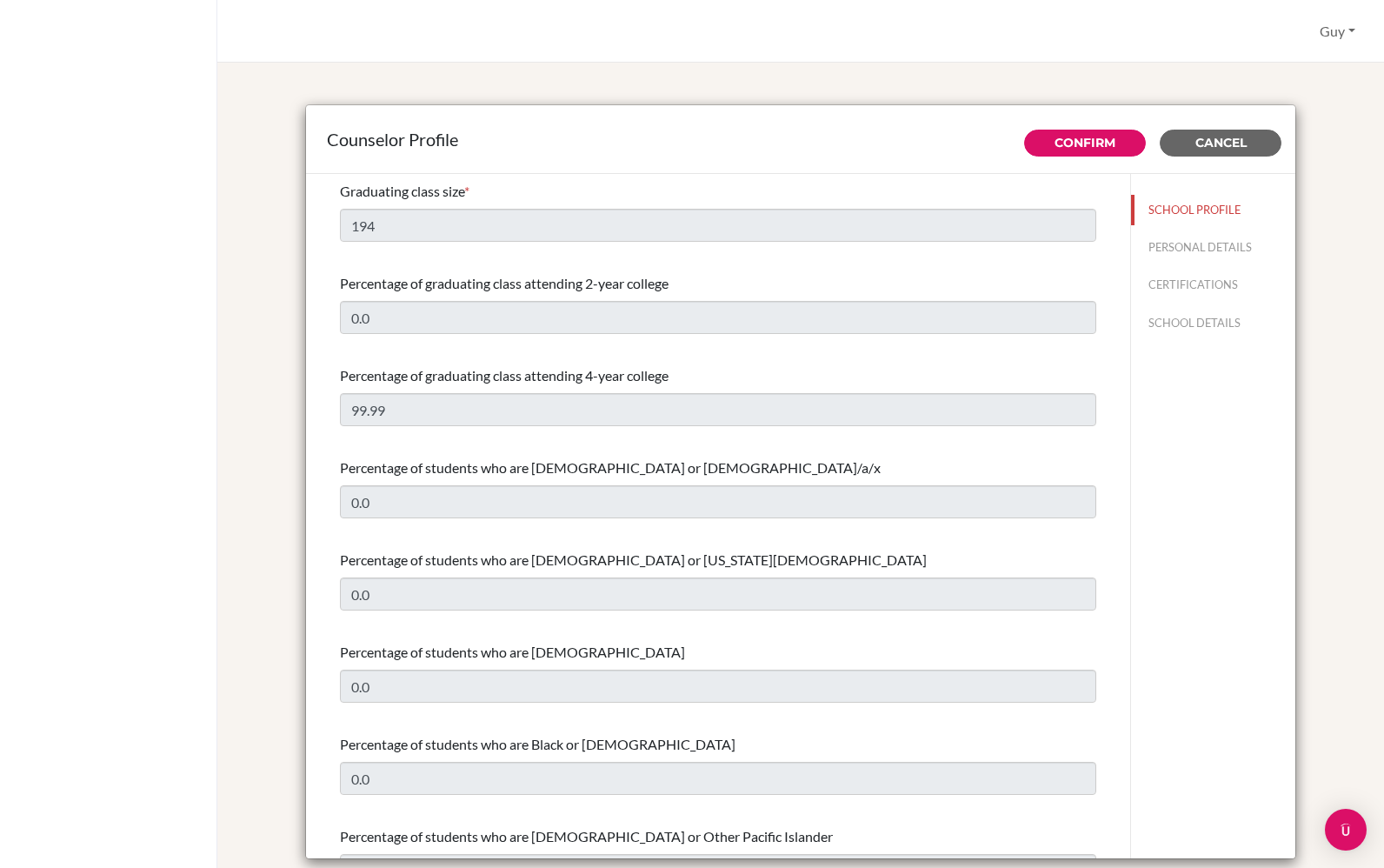
select select "1"
select select "351500"
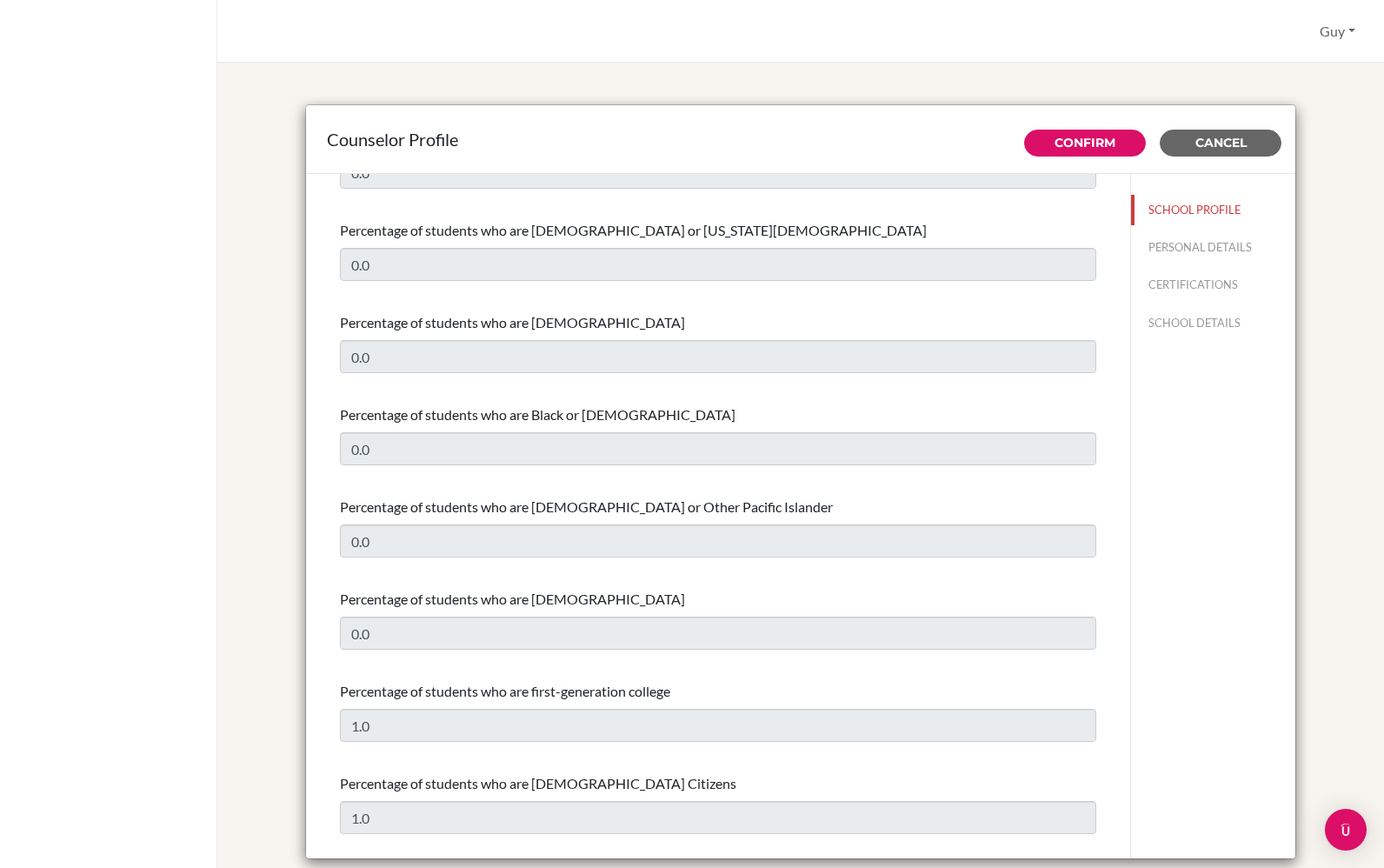
scroll to position [337, 0]
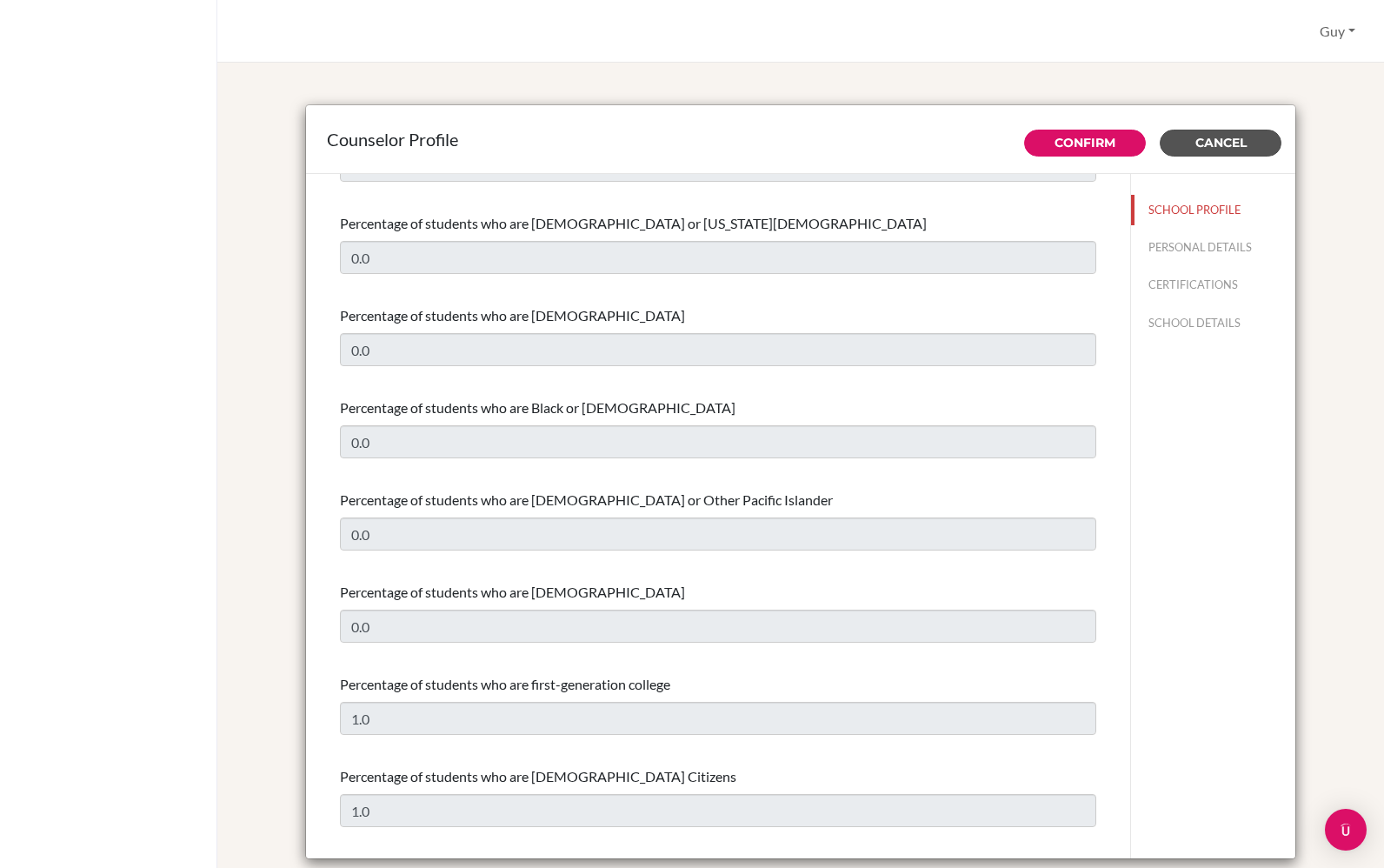
click at [1220, 150] on button "Cancel" at bounding box center [1221, 143] width 121 height 27
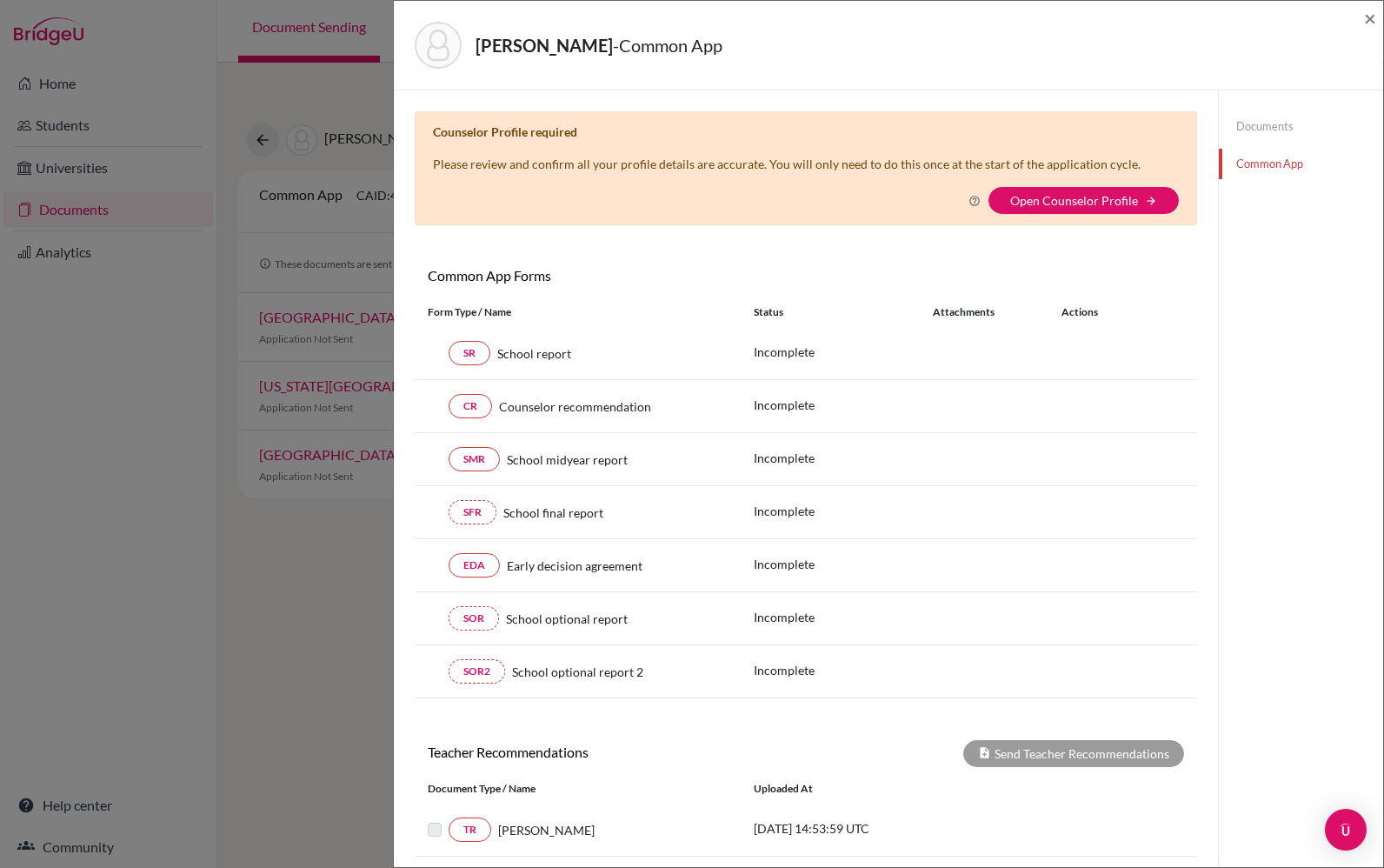
click at [329, 694] on div "[PERSON_NAME] - Common App × × Counselor Profile required Please review and con…" at bounding box center [692, 434] width 1384 height 868
click at [1305, 129] on link "Documents" at bounding box center [1302, 127] width 165 height 31
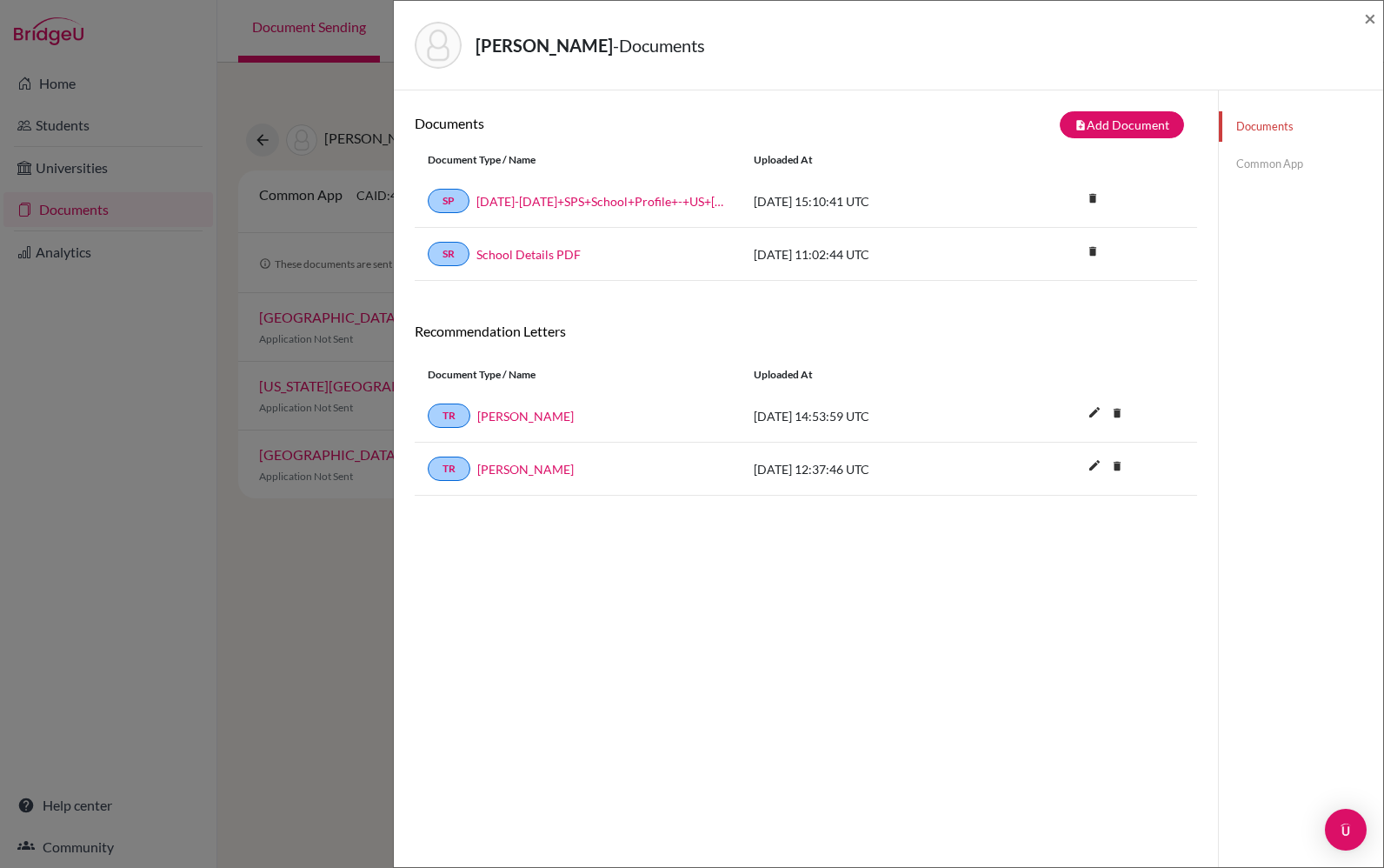
click at [674, 202] on link "[DATE]-[DATE]+SPS+School+Profile+-+US+[DOMAIN_NAME]_wide" at bounding box center [602, 201] width 252 height 18
